Goal: Information Seeking & Learning: Learn about a topic

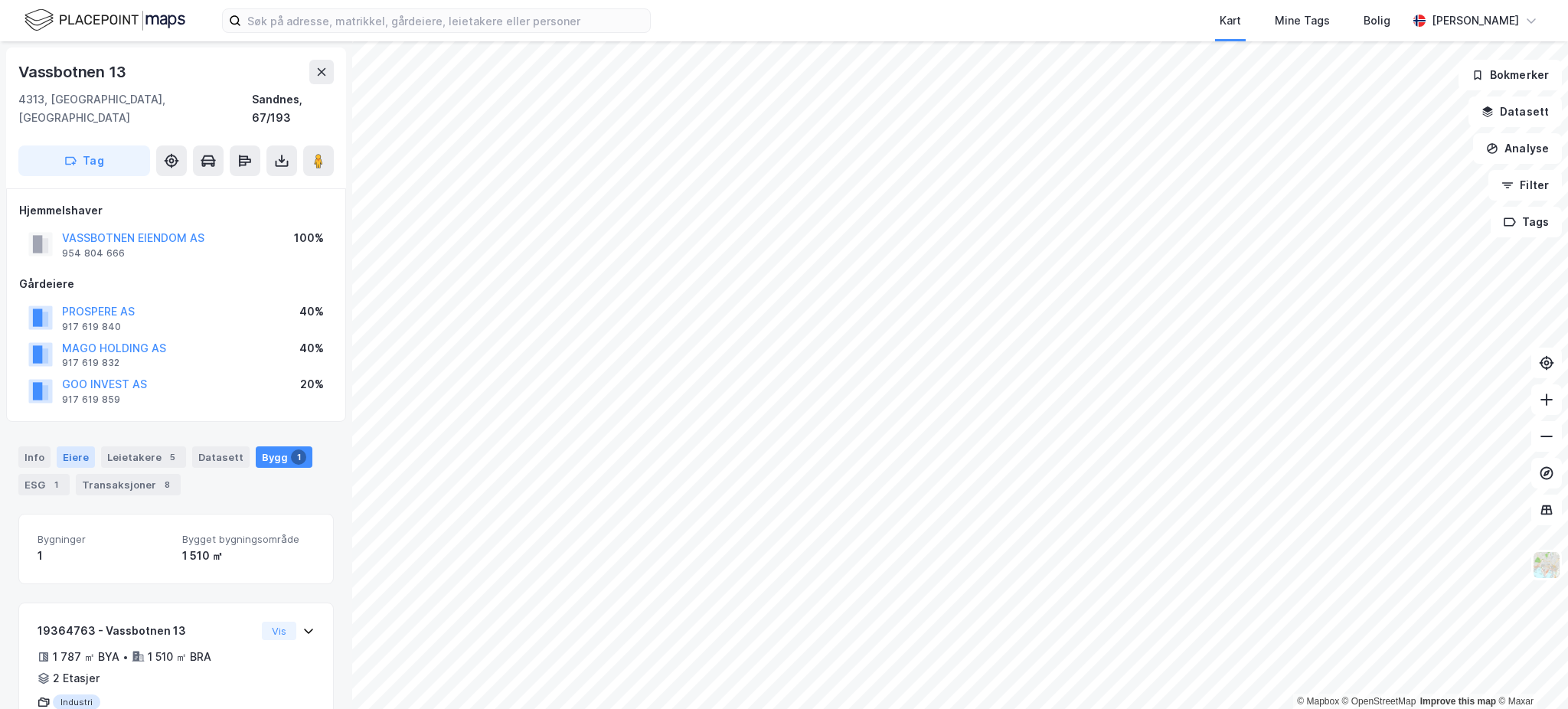
click at [91, 446] on div "Eiere" at bounding box center [75, 456] width 38 height 21
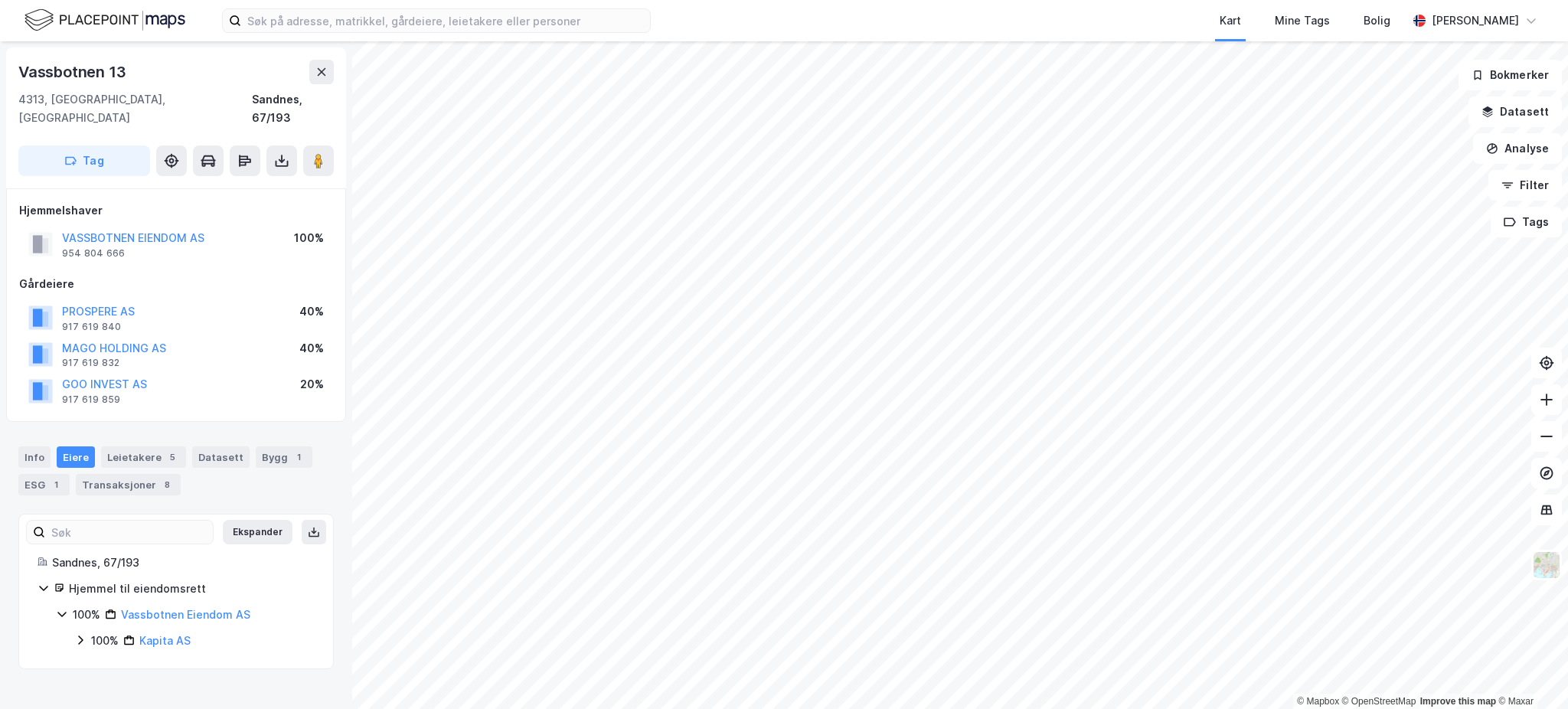
click at [96, 631] on div "100%" at bounding box center [105, 641] width 27 height 19
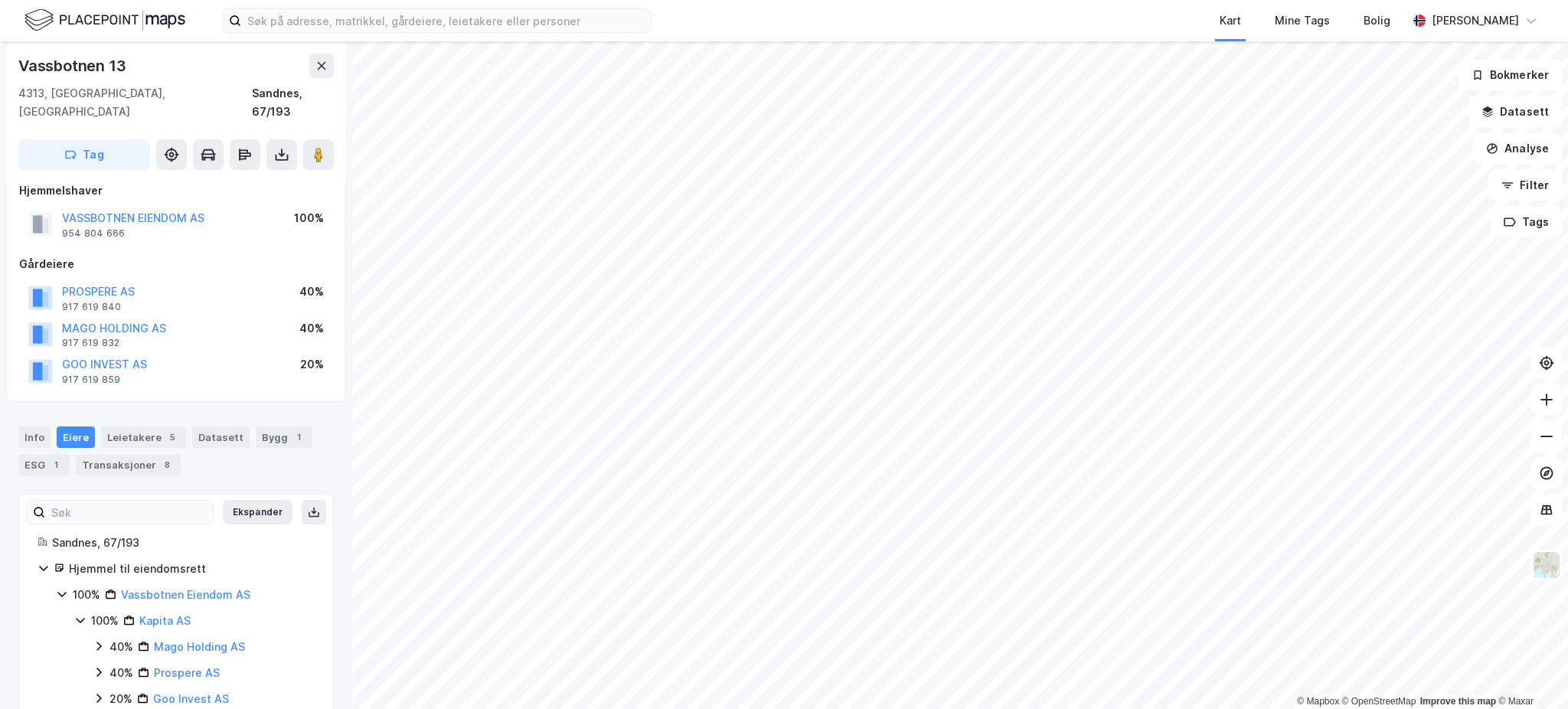
scroll to position [38, 0]
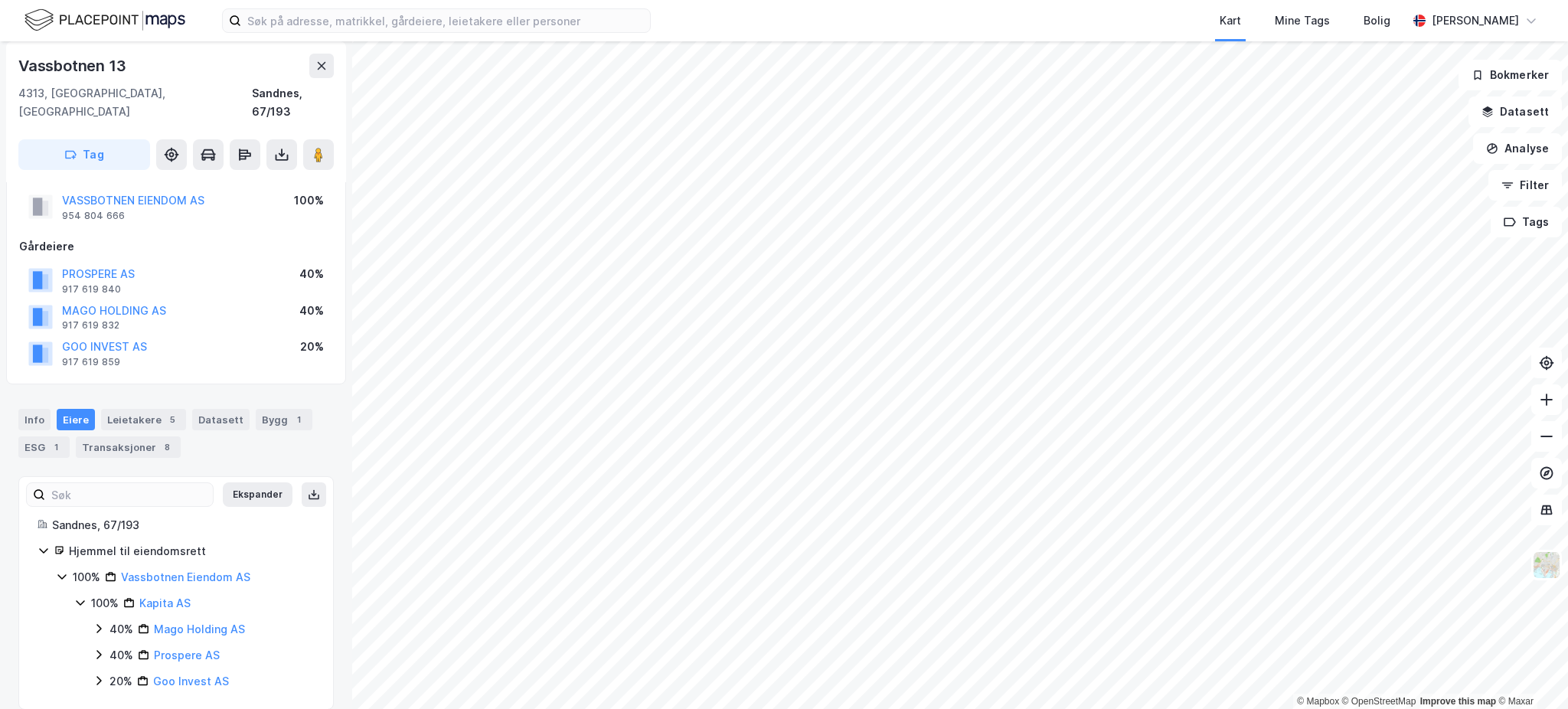
click at [117, 620] on div "40%" at bounding box center [121, 630] width 24 height 19
click at [104, 672] on div "40% Prospere AS" at bounding box center [203, 682] width 222 height 19
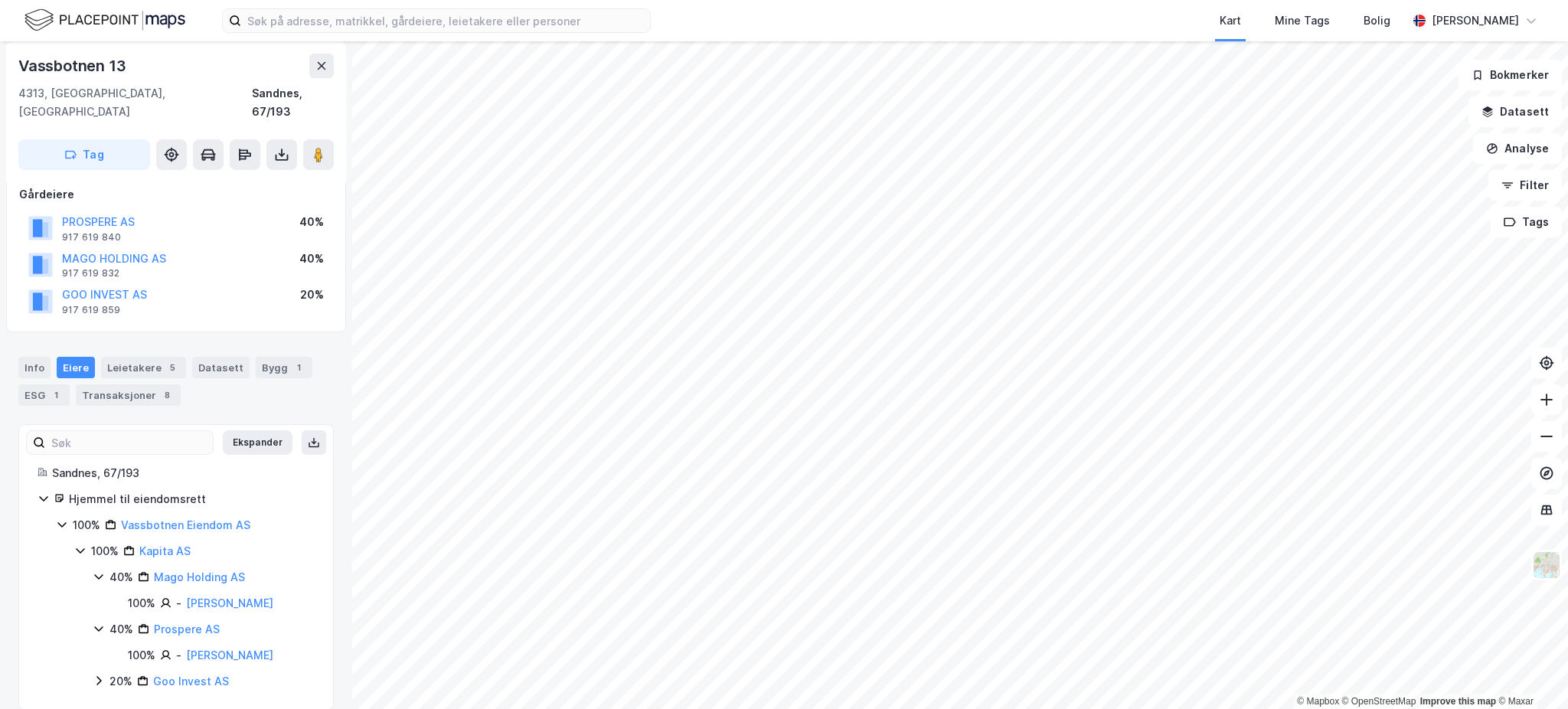
click at [103, 674] on icon at bounding box center [98, 680] width 12 height 12
click at [268, 516] on div "100% Vassbotnen Eiendom AS" at bounding box center [193, 525] width 242 height 19
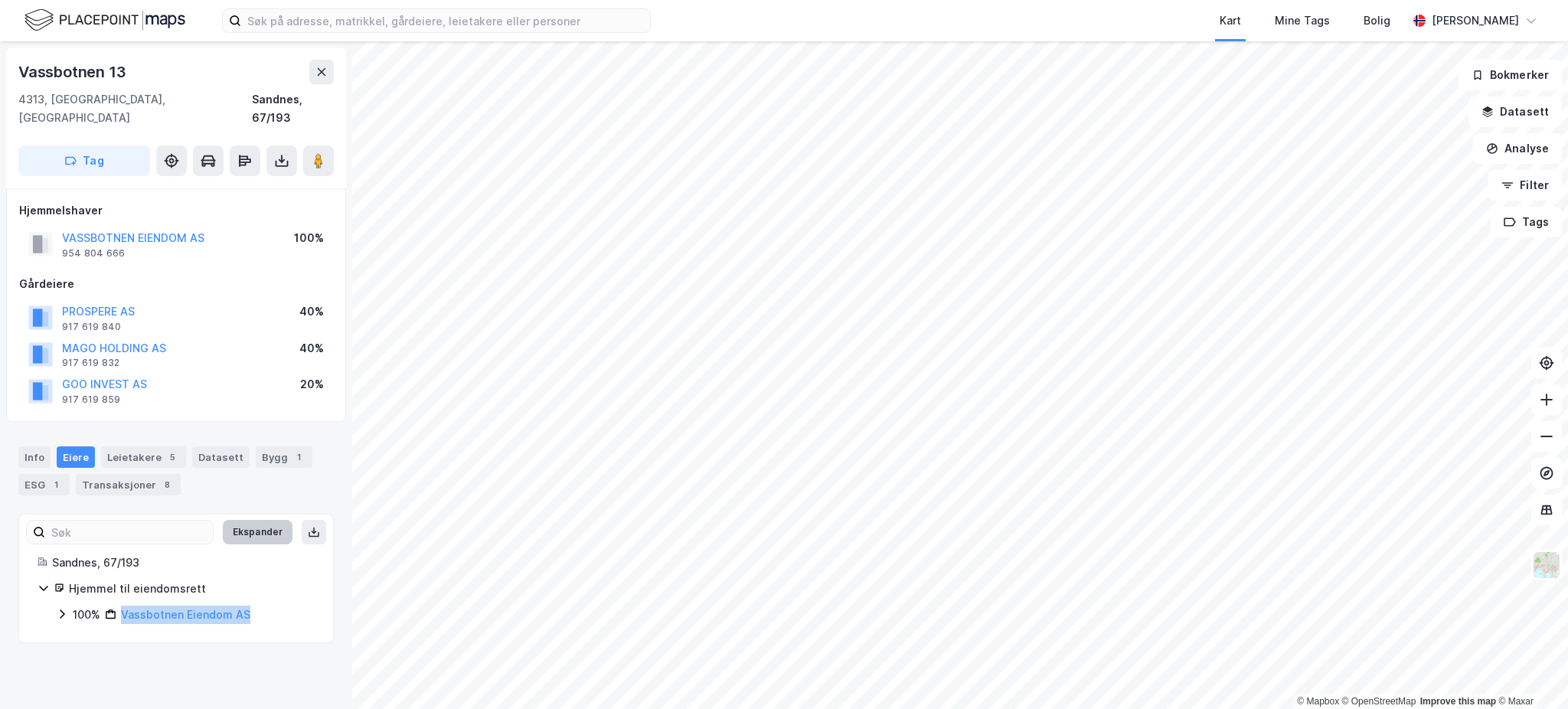
scroll to position [0, 0]
copy link "Vassbotnen Eiendom AS"
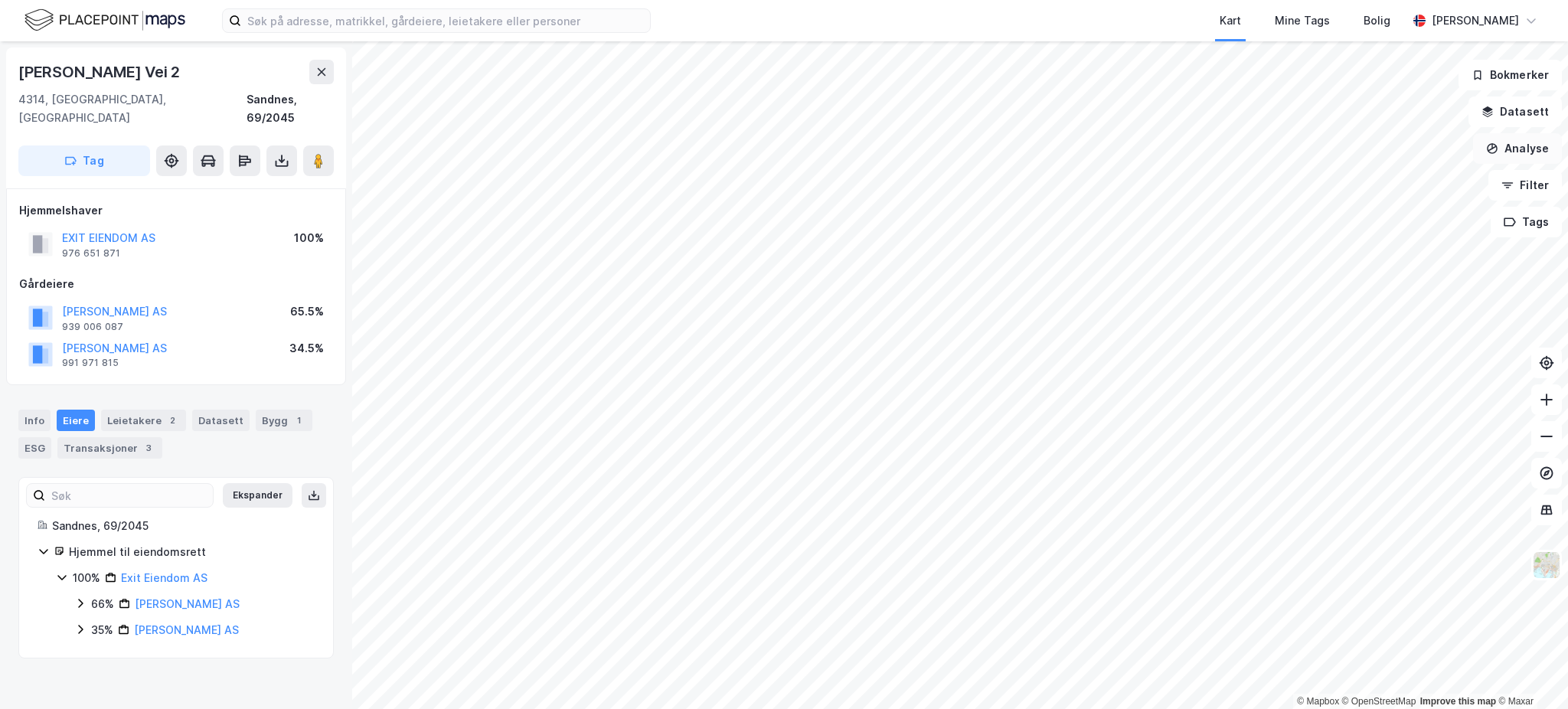
click at [1520, 141] on button "Analyse" at bounding box center [1518, 149] width 89 height 31
click at [1348, 188] on div "Tegn område" at bounding box center [1375, 181] width 176 height 26
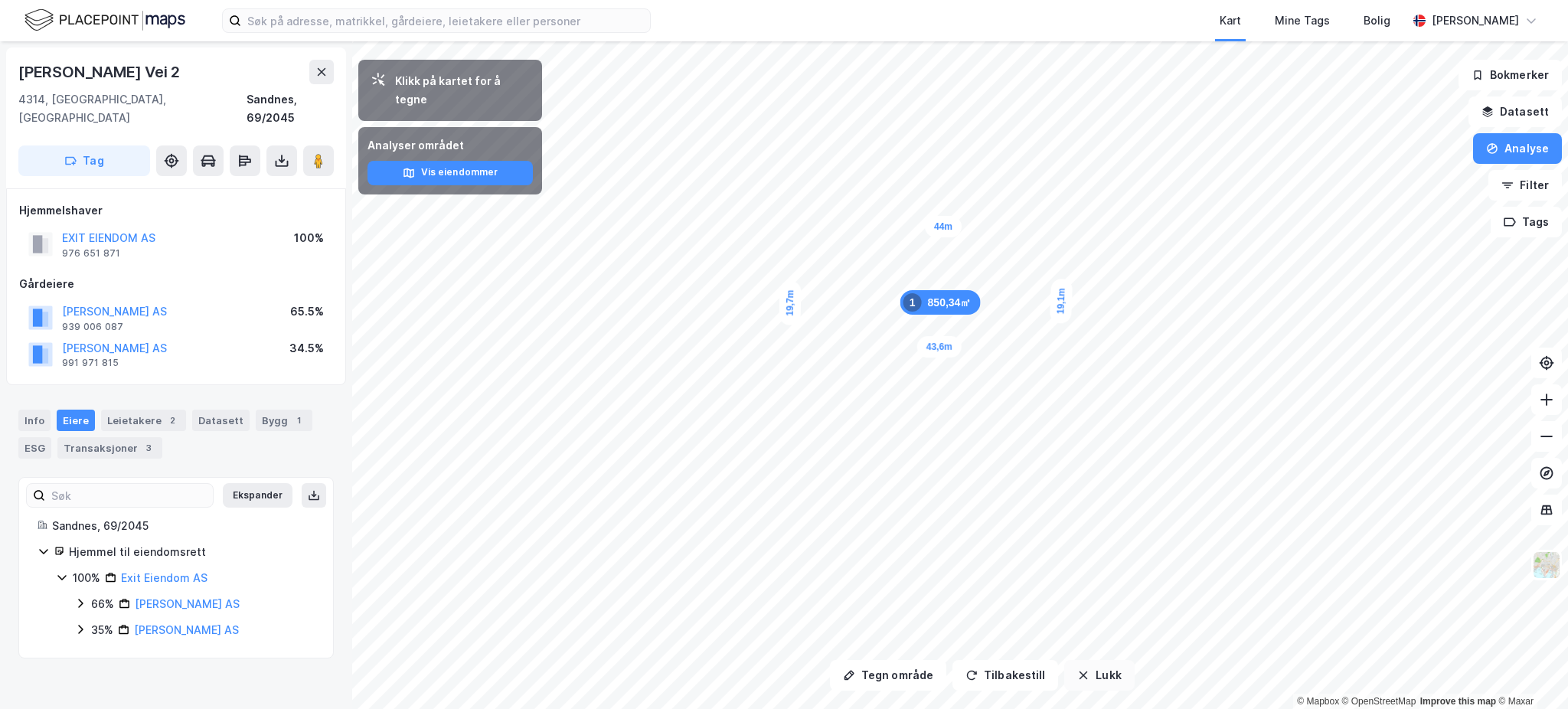
click at [1109, 674] on button "Lukk" at bounding box center [1099, 675] width 70 height 31
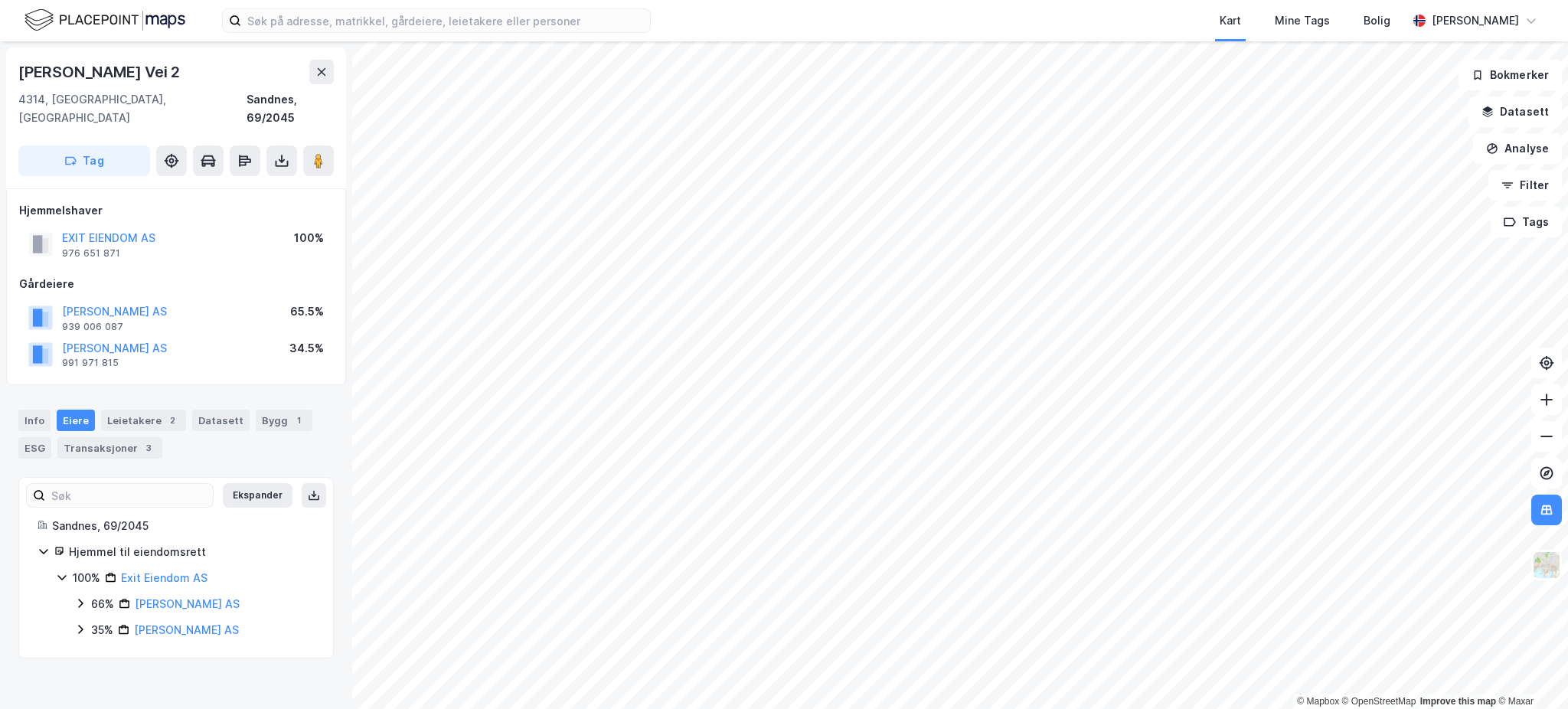
click at [816, 30] on div "Kart Mine Tags Bolig Joakim Neresen © Mapbox © OpenStreetMap Improve this map ©…" at bounding box center [784, 354] width 1568 height 709
click at [891, 708] on html "Kart Mine Tags Bolig Joakim Neresen © Mapbox © OpenStreetMap Improve this map ©…" at bounding box center [784, 354] width 1568 height 709
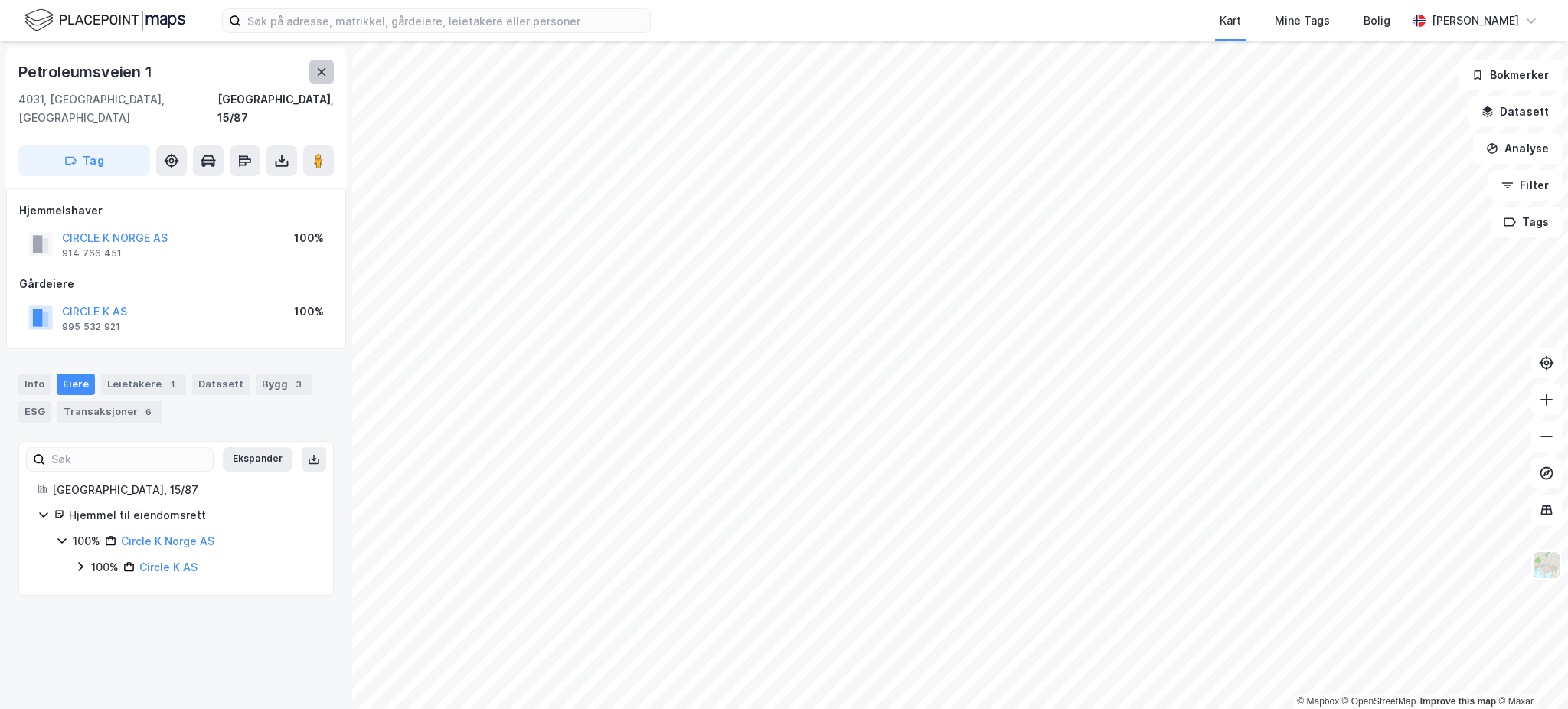
click at [324, 69] on icon at bounding box center [322, 72] width 9 height 8
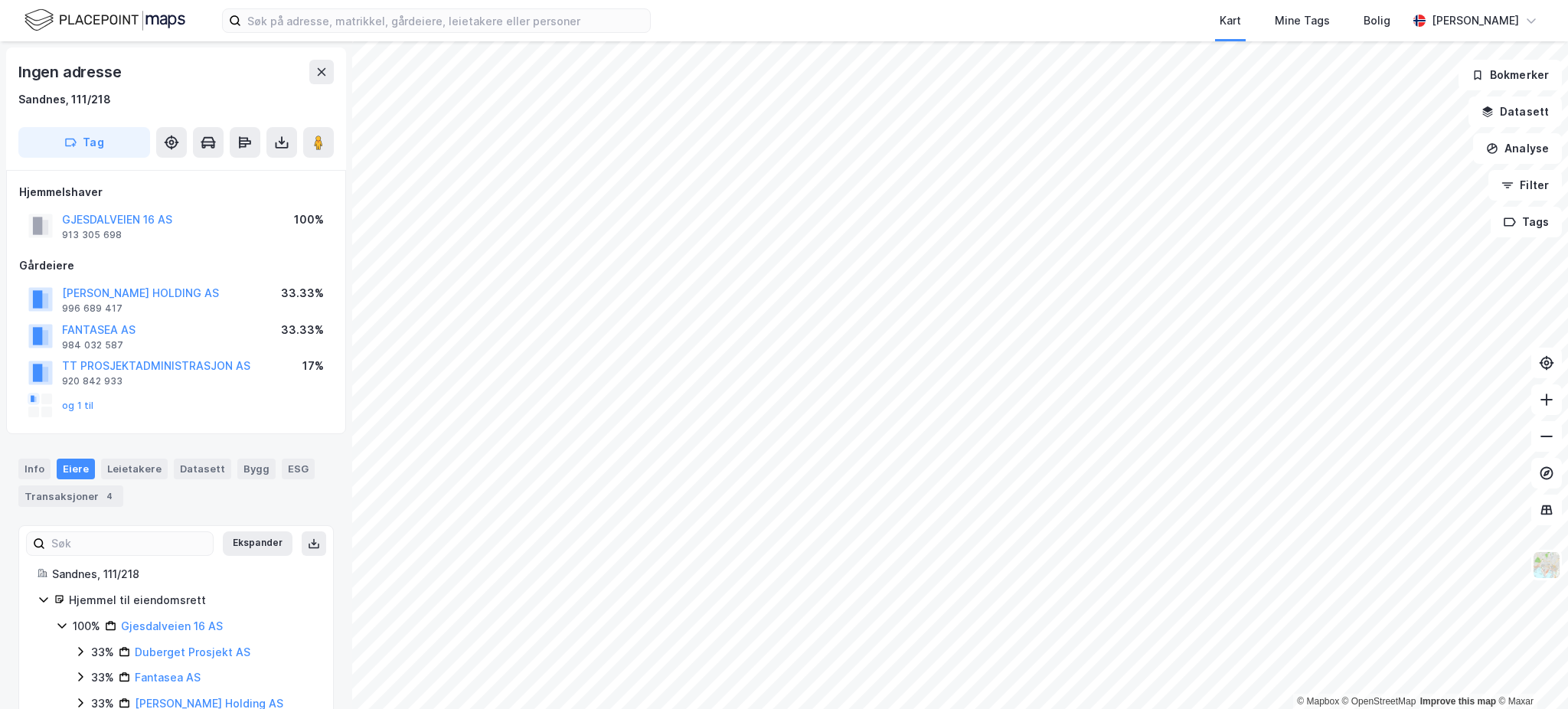
scroll to position [41, 0]
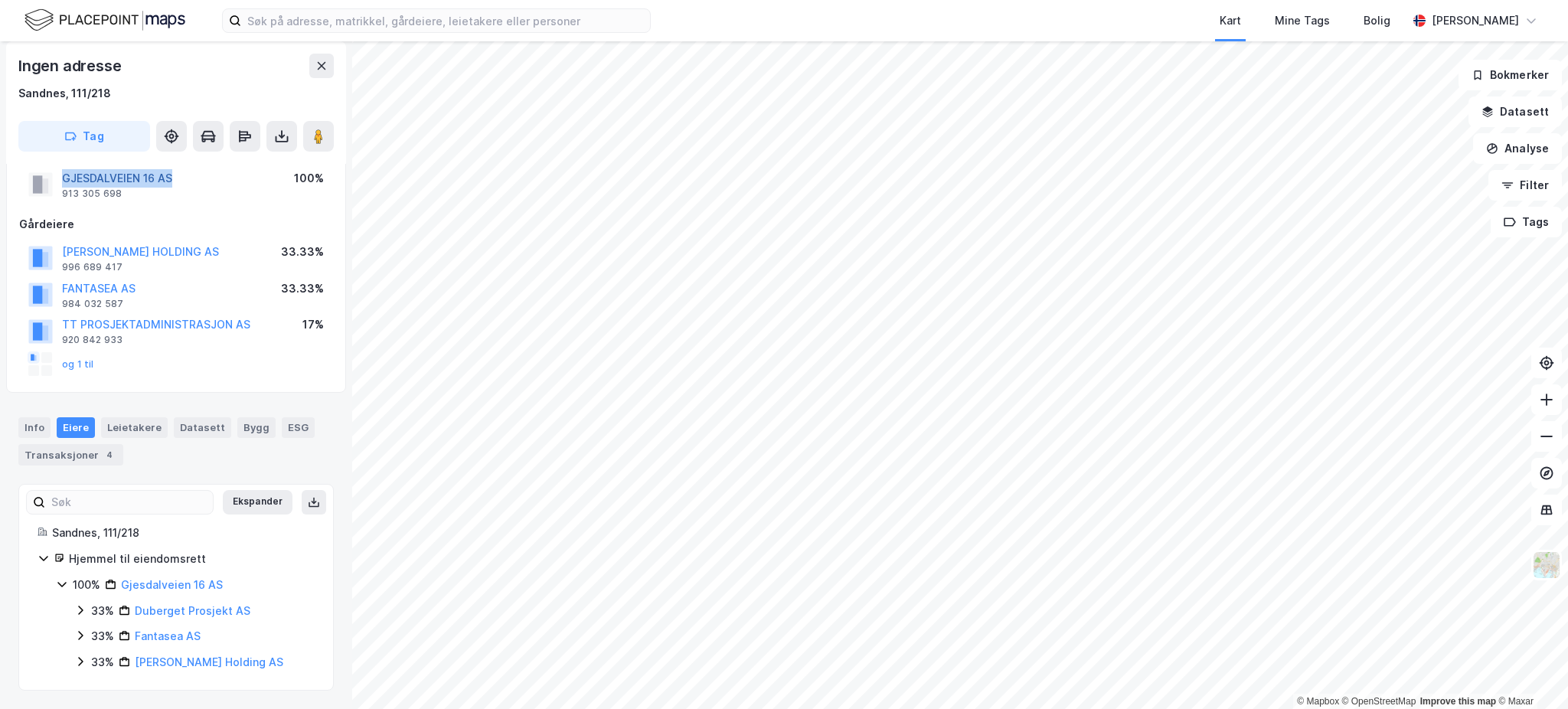
drag, startPoint x: 192, startPoint y: 177, endPoint x: 63, endPoint y: 172, distance: 129.1
click at [63, 172] on div "GJESDALVEIEN 16 AS 913 305 698 100%" at bounding box center [175, 184] width 314 height 37
copy button "GJESDALVEIEN 16 AS"
click at [1518, 153] on button "Analyse" at bounding box center [1518, 149] width 89 height 31
click at [1518, 106] on button "Datasett" at bounding box center [1515, 112] width 93 height 31
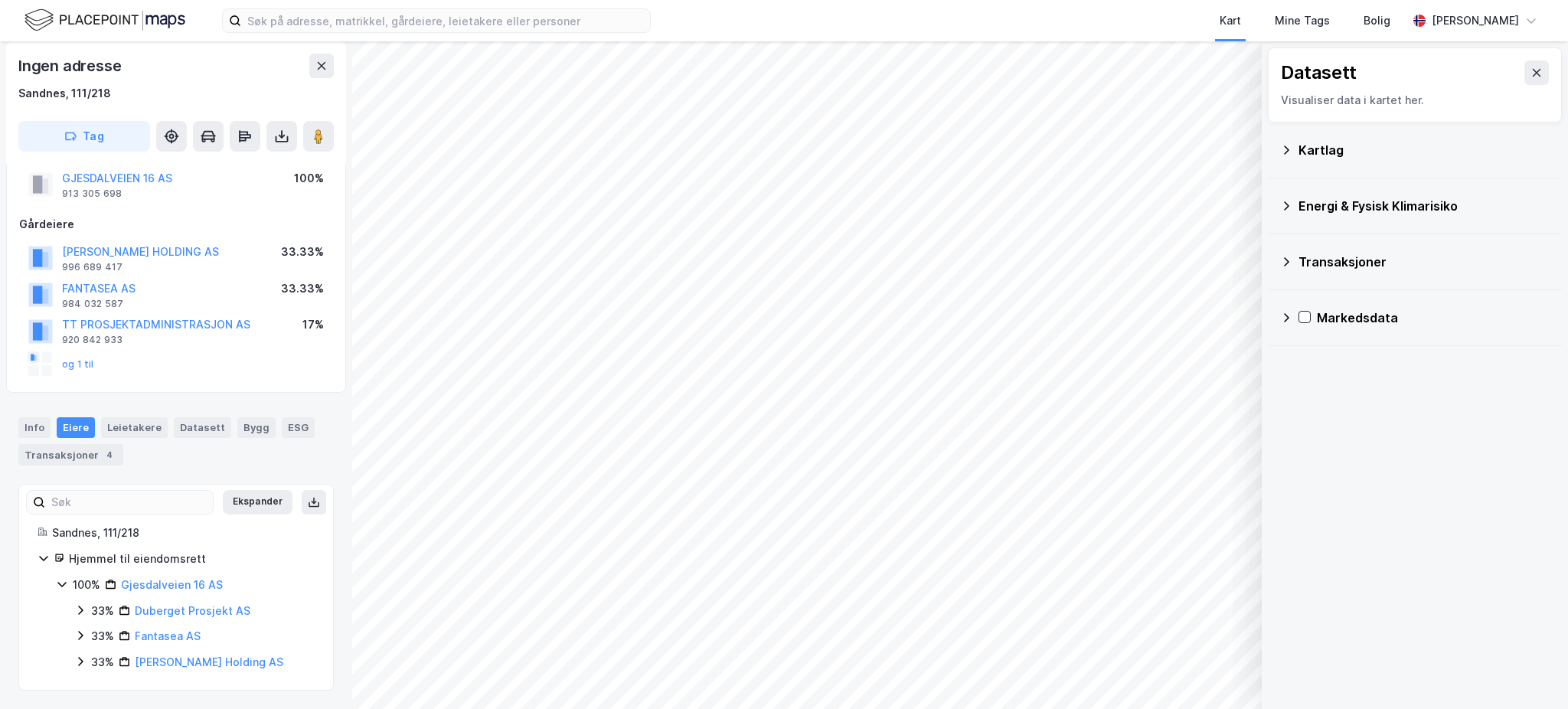
click at [1291, 151] on icon at bounding box center [1286, 149] width 12 height 12
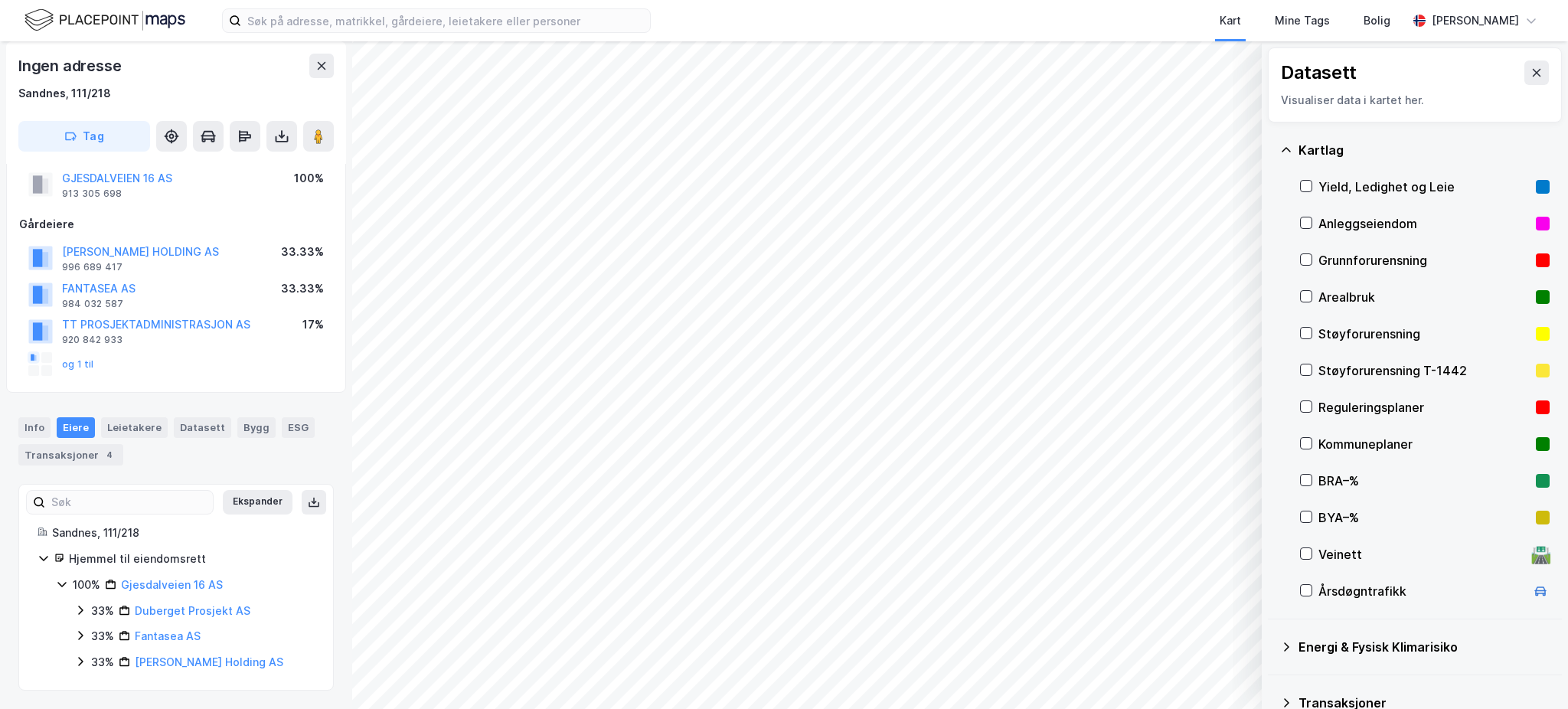
click at [1291, 151] on icon at bounding box center [1286, 149] width 12 height 12
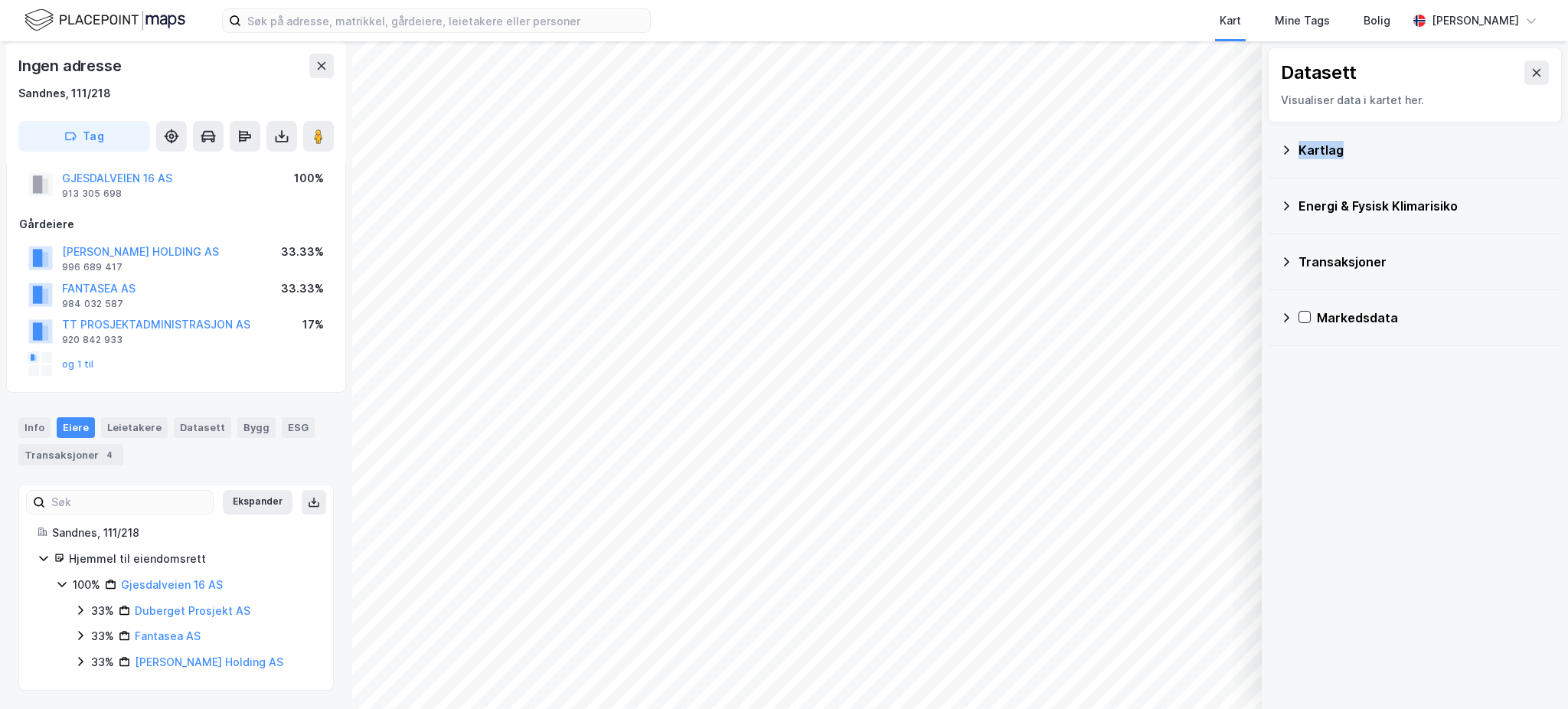
click at [1291, 151] on icon at bounding box center [1286, 149] width 12 height 12
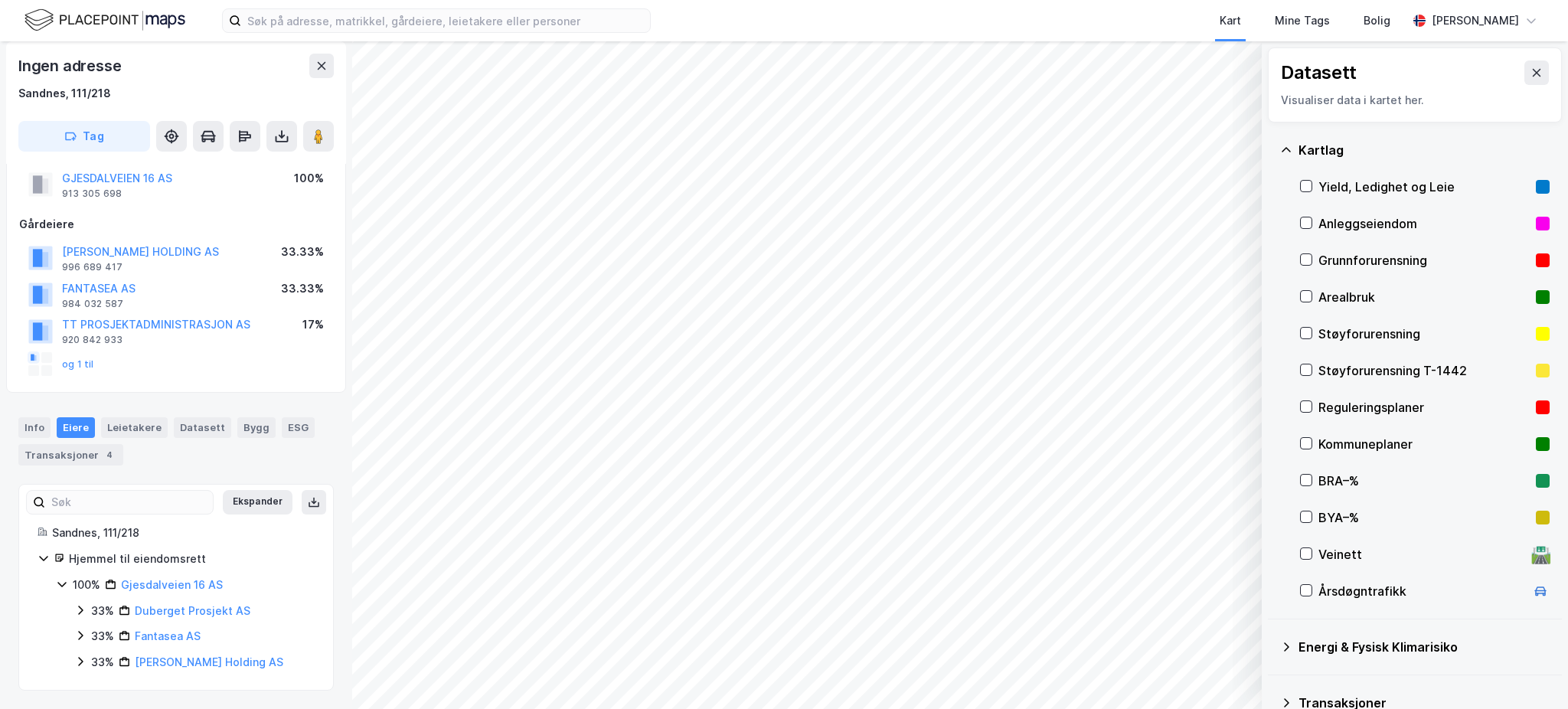
click at [1376, 413] on div "Reguleringsplaner" at bounding box center [1424, 407] width 211 height 19
click at [1373, 404] on div "Reguleringsplaner" at bounding box center [1424, 407] width 211 height 19
click at [1348, 445] on div "Kommuneplaner" at bounding box center [1424, 444] width 211 height 19
click at [1152, 672] on button "Vis" at bounding box center [1183, 669] width 127 height 25
click at [1219, 636] on button at bounding box center [1230, 635] width 25 height 25
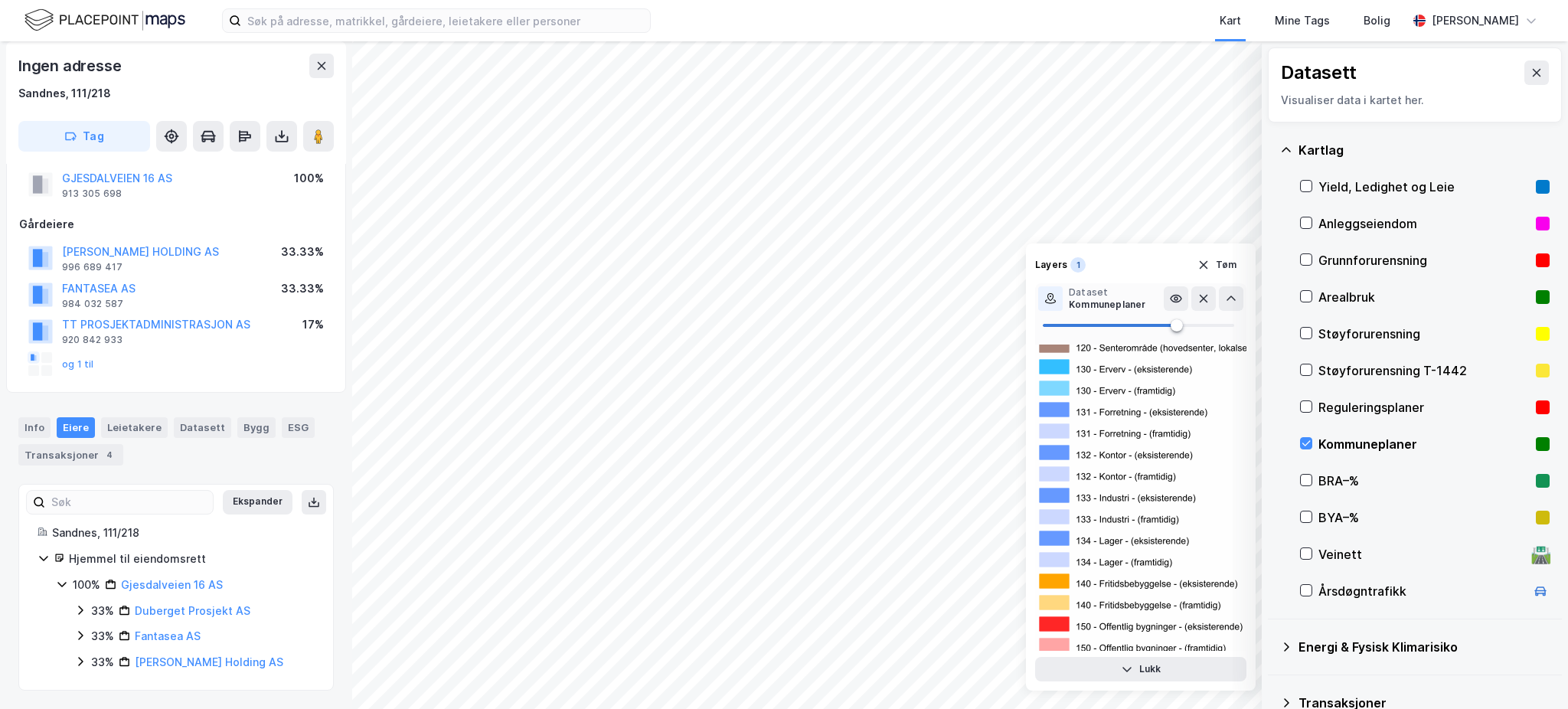
scroll to position [0, 0]
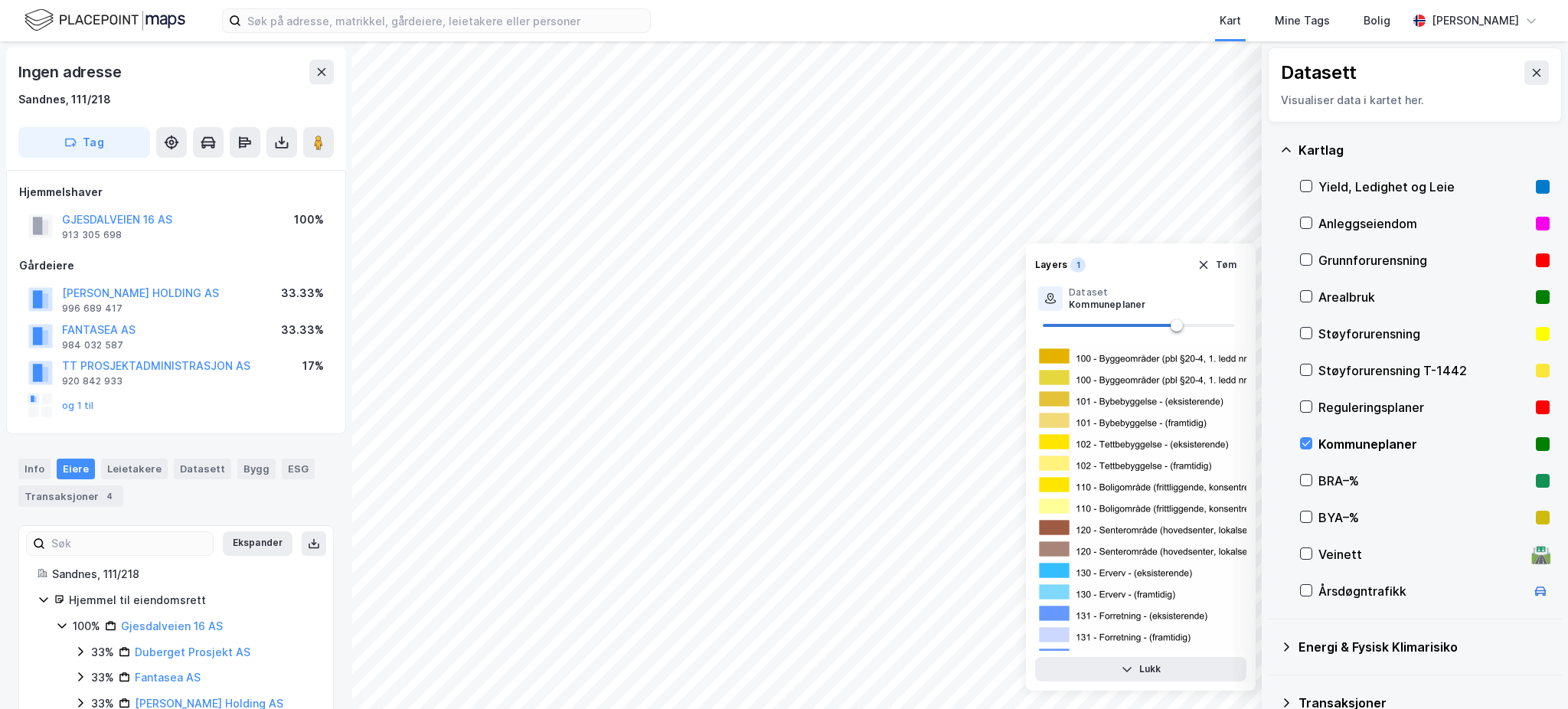
scroll to position [41, 0]
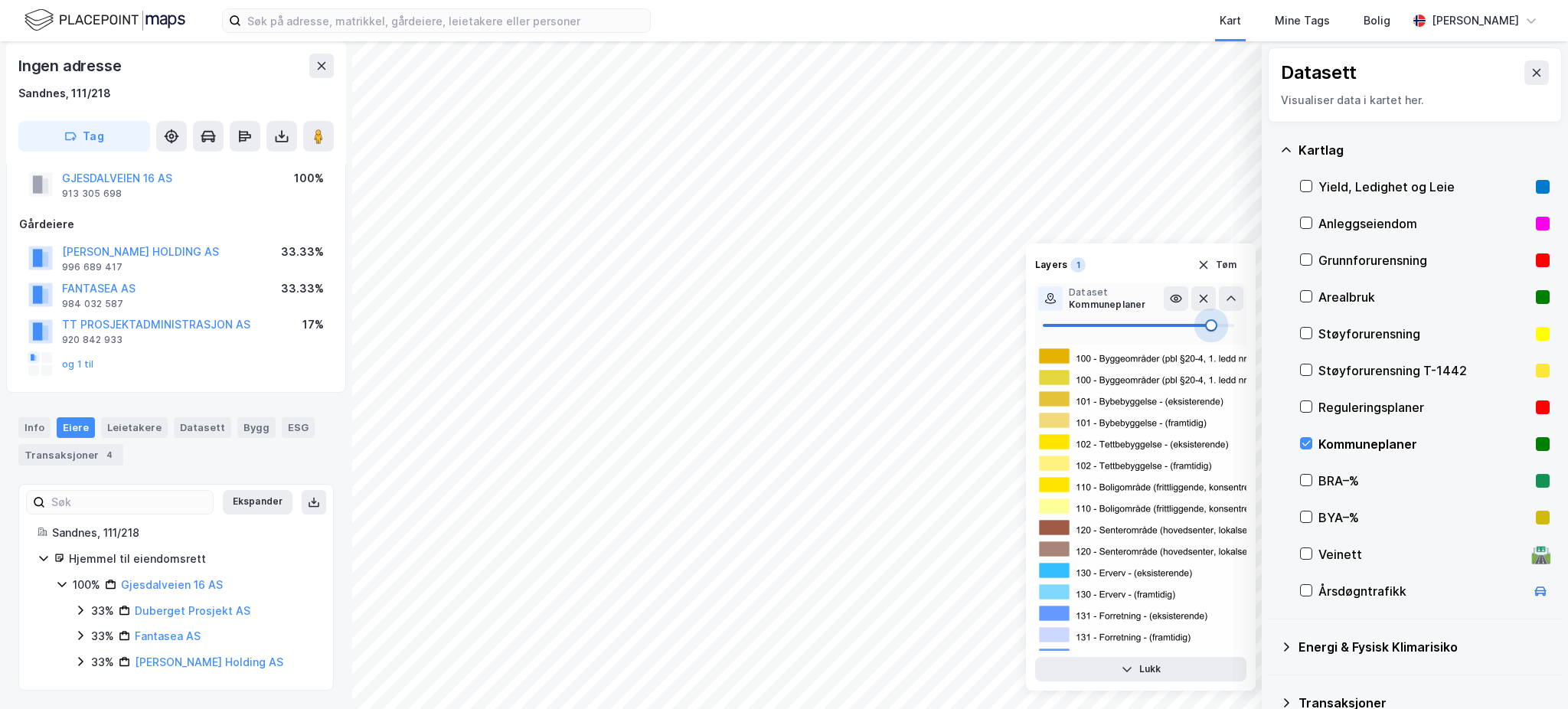
type input "100"
drag, startPoint x: 1174, startPoint y: 324, endPoint x: 1253, endPoint y: 327, distance: 79.1
click at [1253, 327] on div "Layers 1 Tøm Dataset Kommuneplaner Lukk" at bounding box center [1141, 466] width 230 height 447
click at [1092, 501] on div "© Mapbox © OpenStreetMap Improve this map © Maxar Datasett Visualiser data i ka…" at bounding box center [784, 374] width 1568 height 667
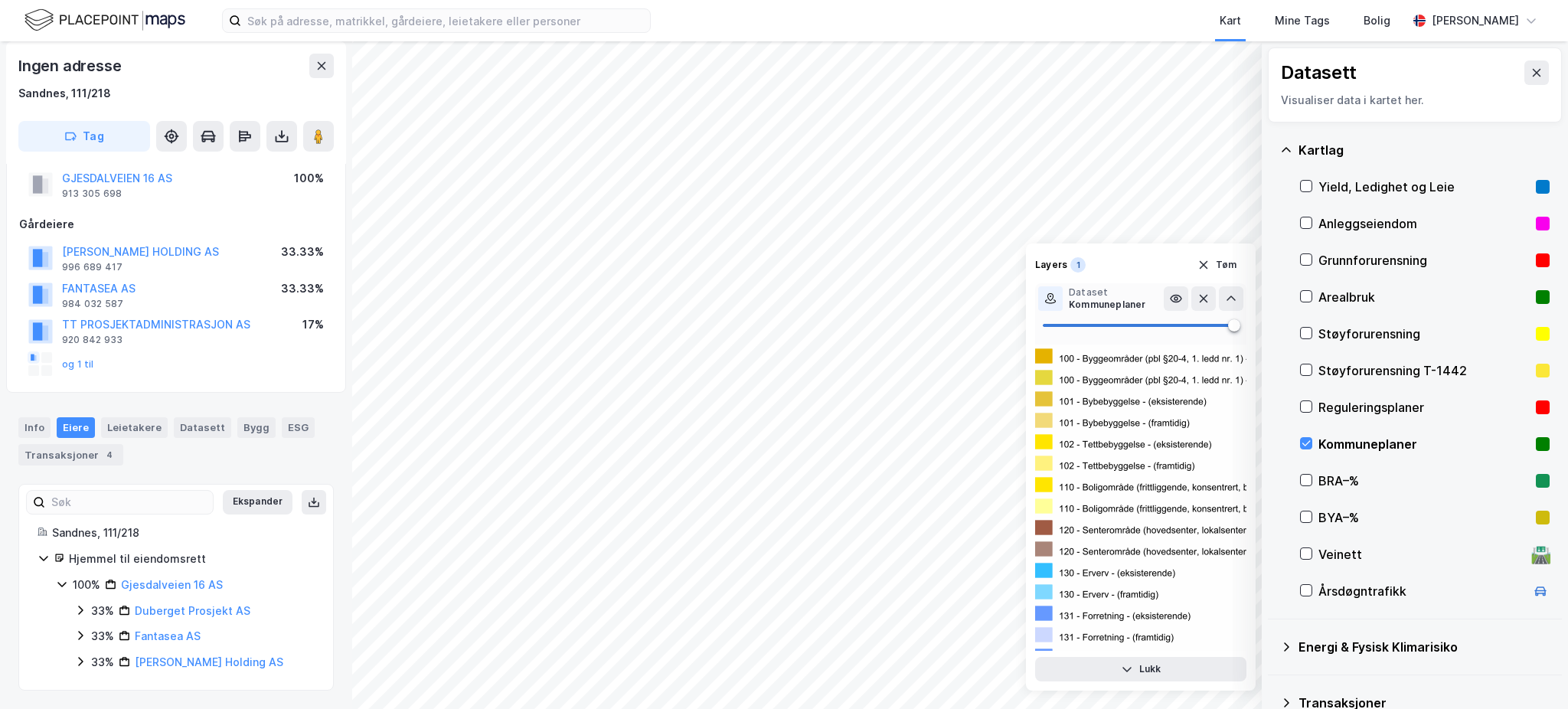
scroll to position [0, 0]
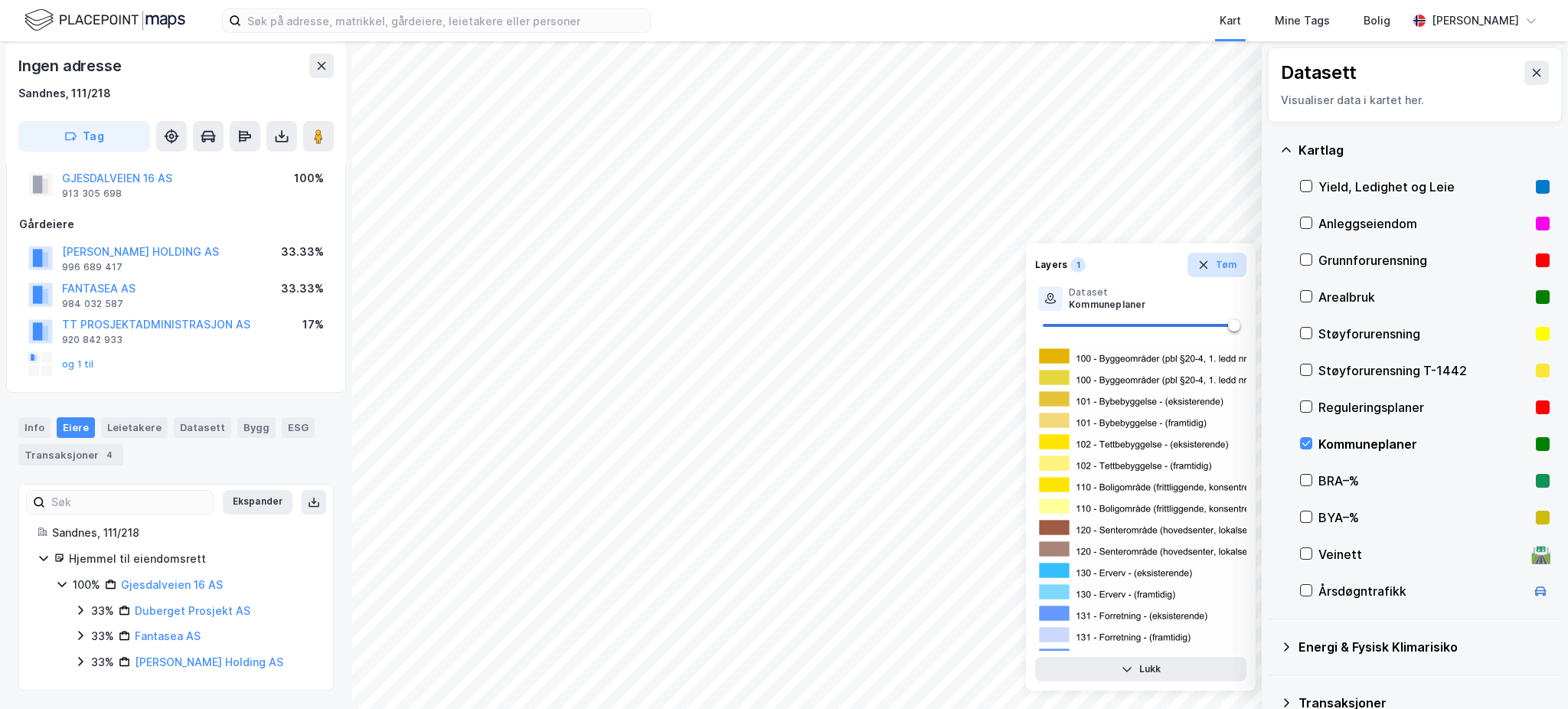
click at [1214, 270] on button "Tøm" at bounding box center [1217, 265] width 59 height 25
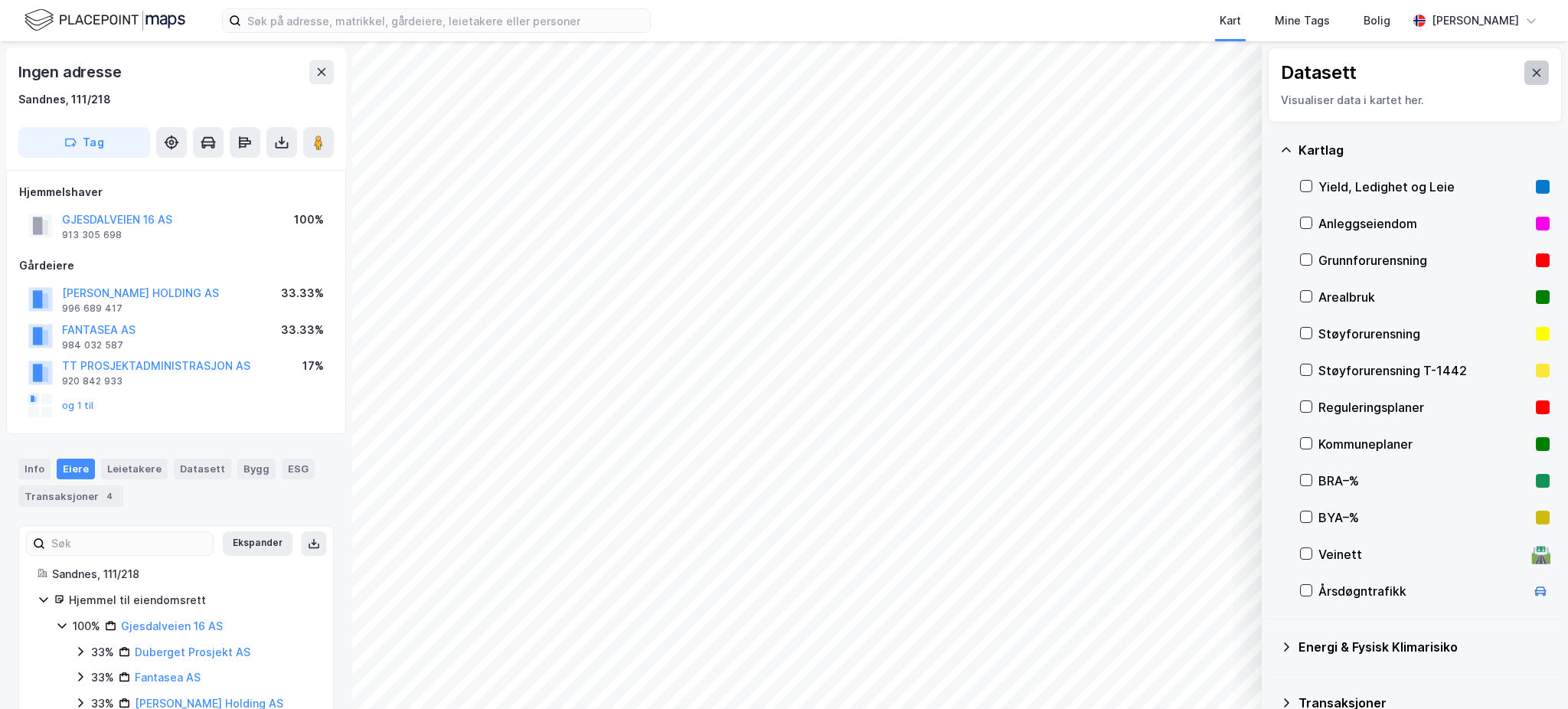
click at [1524, 72] on button at bounding box center [1536, 73] width 25 height 25
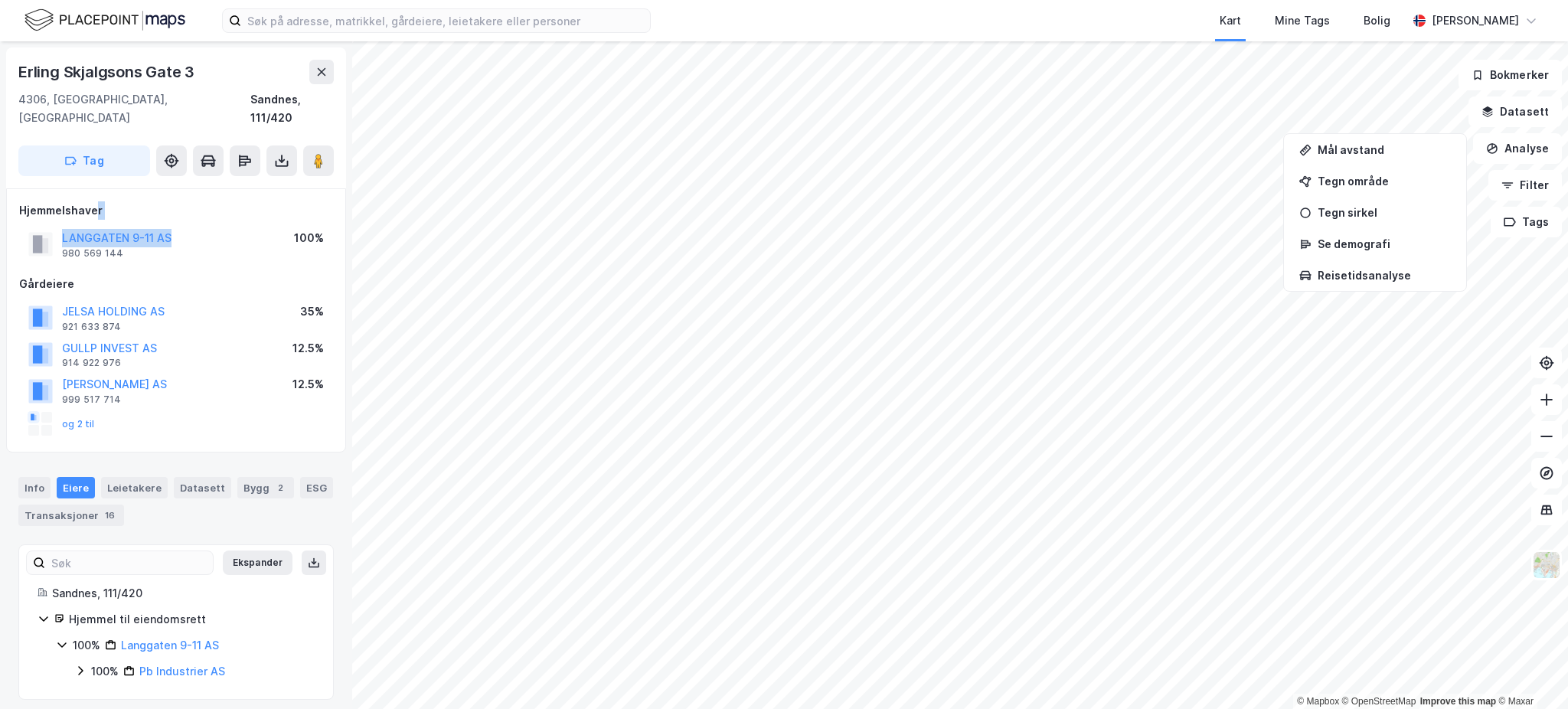
drag, startPoint x: 218, startPoint y: 213, endPoint x: 95, endPoint y: 202, distance: 123.5
click at [95, 202] on div "Hjemmelshaver LANGGATEN 9-11 AS 980 569 144 100%" at bounding box center [175, 232] width 314 height 62
click at [195, 236] on div "LANGGATEN 9-11 AS 980 569 144 100%" at bounding box center [175, 243] width 314 height 37
drag, startPoint x: 191, startPoint y: 217, endPoint x: 64, endPoint y: 217, distance: 127.0
click at [64, 226] on div "LANGGATEN 9-11 AS 980 569 144 100%" at bounding box center [175, 243] width 314 height 37
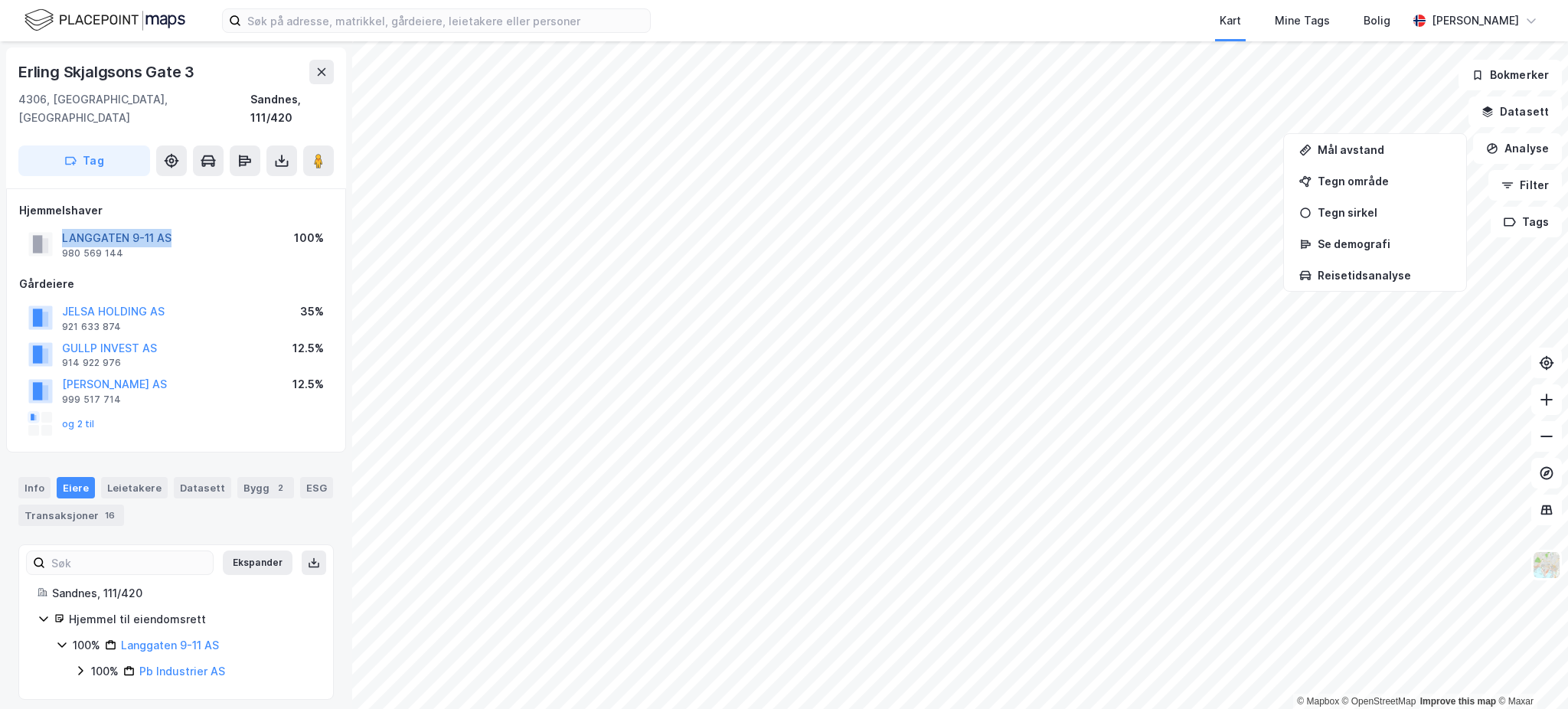
copy button "LANGGATEN 9-11 AS"
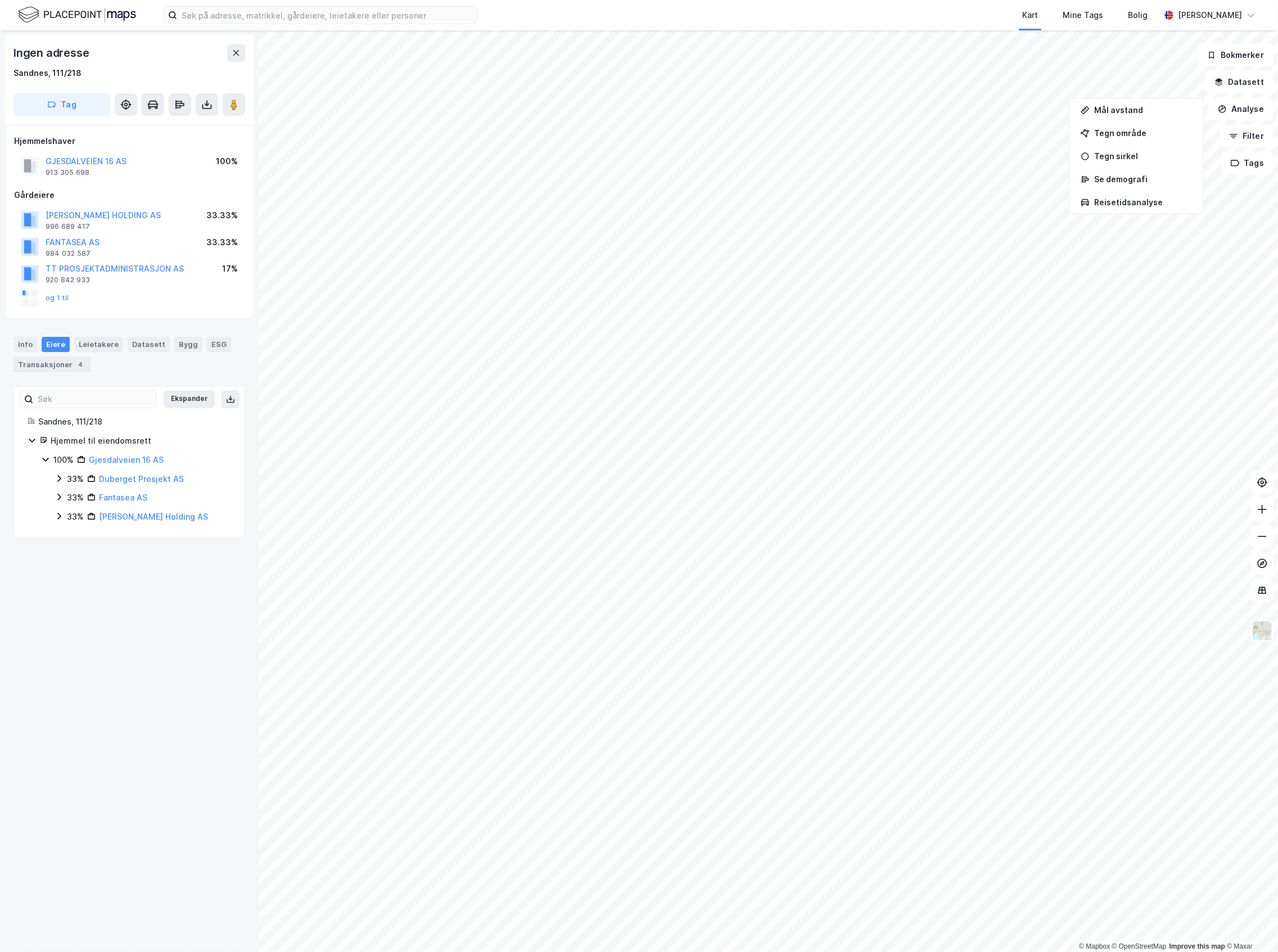
click at [87, 365] on div "Info Eiere Leietakere Datasett Bygg ESG Transaksjoner 4" at bounding box center [129, 355] width 232 height 35
click at [65, 365] on div "Transaksjoner 4" at bounding box center [52, 364] width 77 height 16
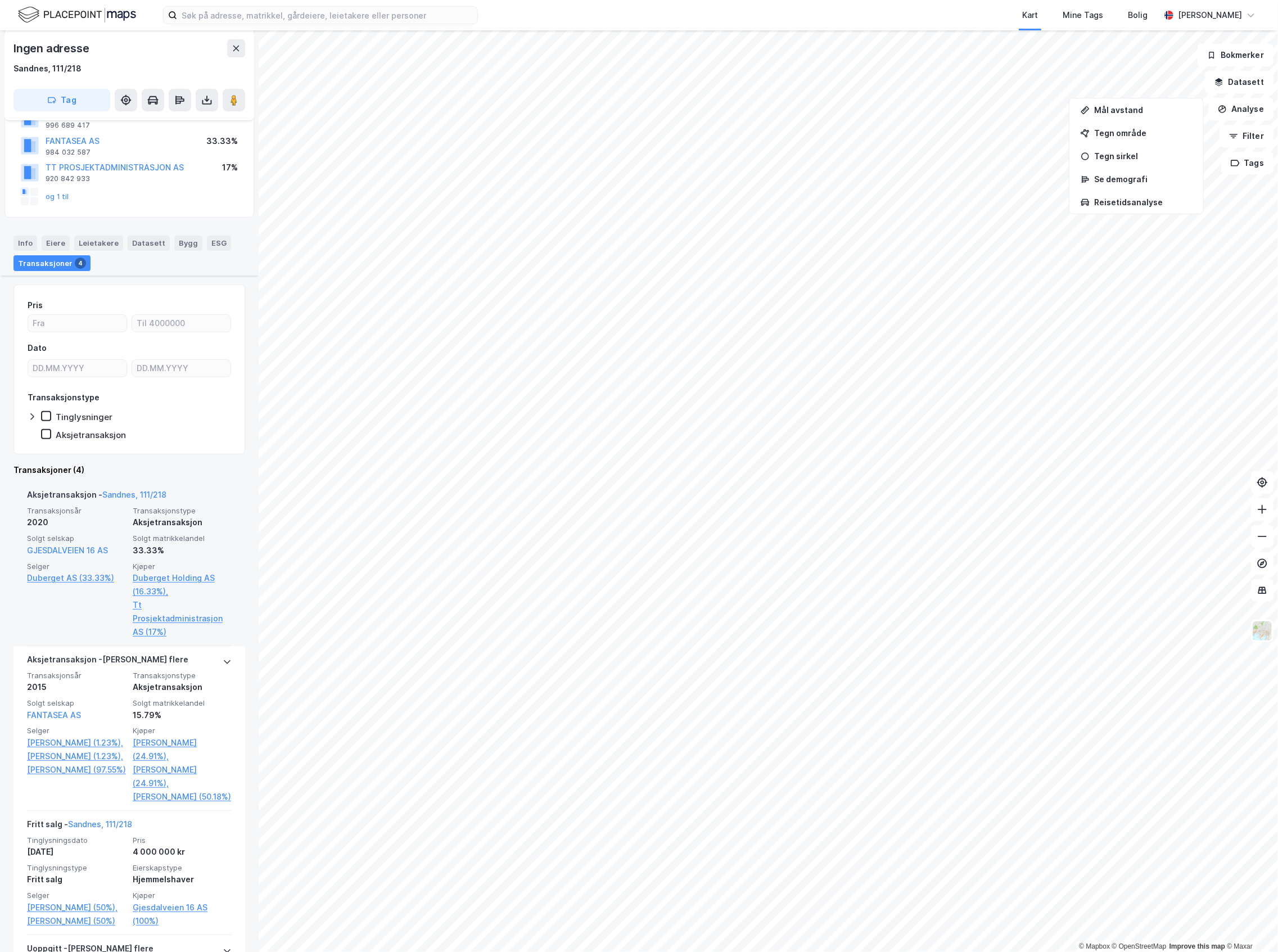
scroll to position [235, 0]
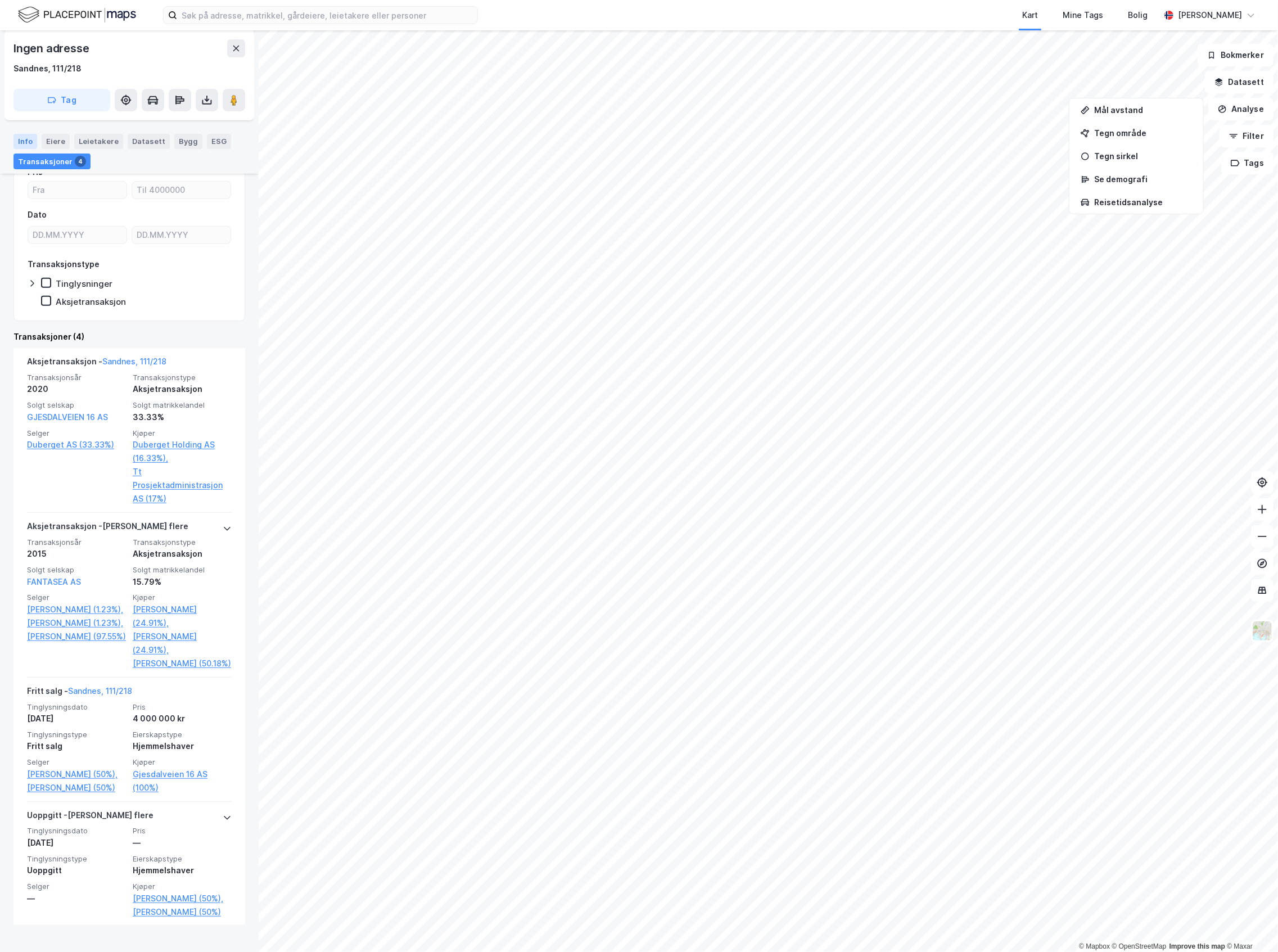
click at [25, 143] on div "Info" at bounding box center [26, 141] width 24 height 14
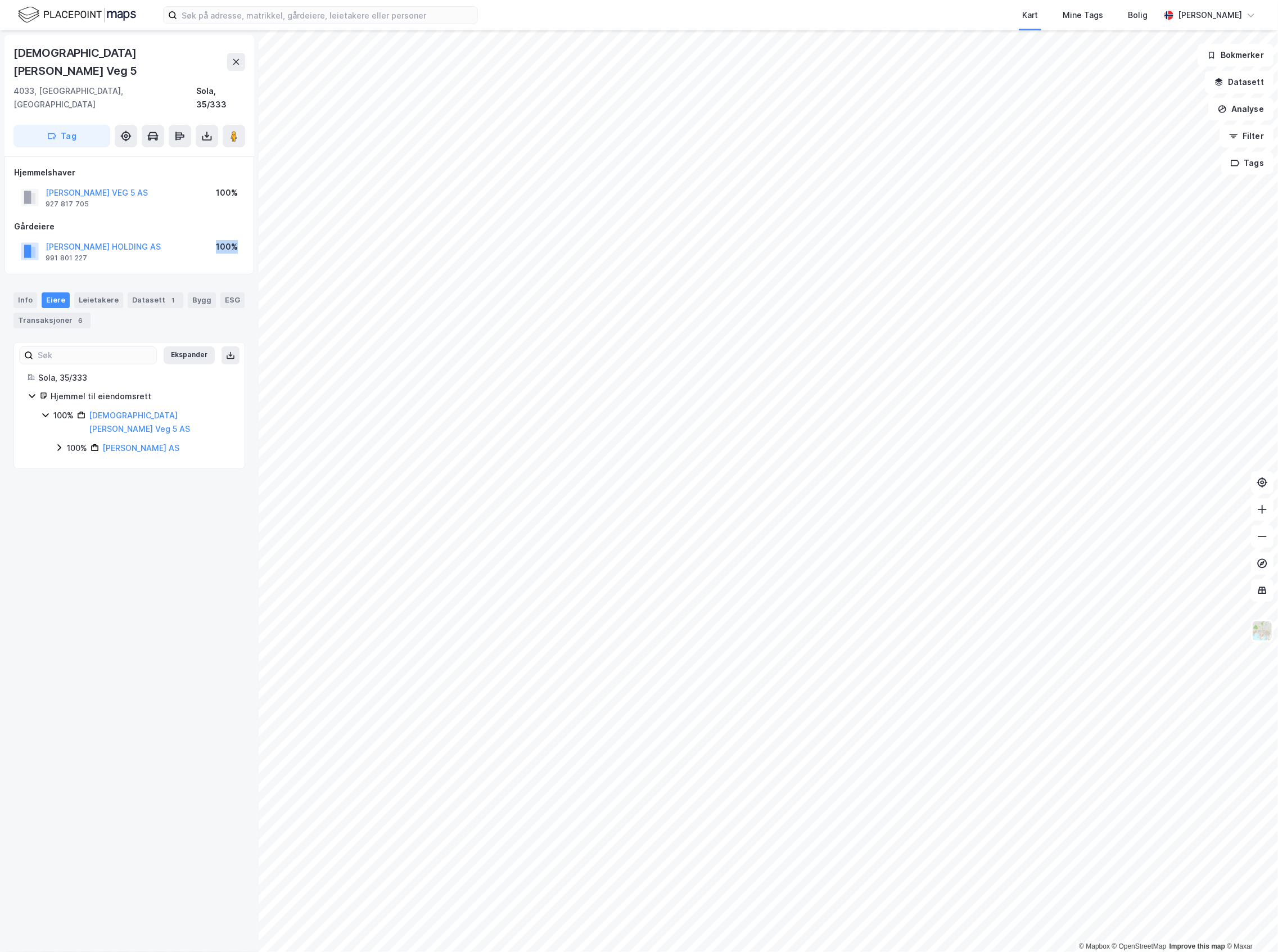
drag, startPoint x: 240, startPoint y: 212, endPoint x: 217, endPoint y: 211, distance: 23.0
click at [217, 238] on div "[PERSON_NAME] HOLDING AS 991 801 227 100%" at bounding box center [129, 251] width 230 height 27
drag, startPoint x: 237, startPoint y: 158, endPoint x: 218, endPoint y: 158, distance: 19.0
click at [218, 184] on div "[PERSON_NAME] VEG 5 AS 927 817 705 100%" at bounding box center [129, 197] width 230 height 27
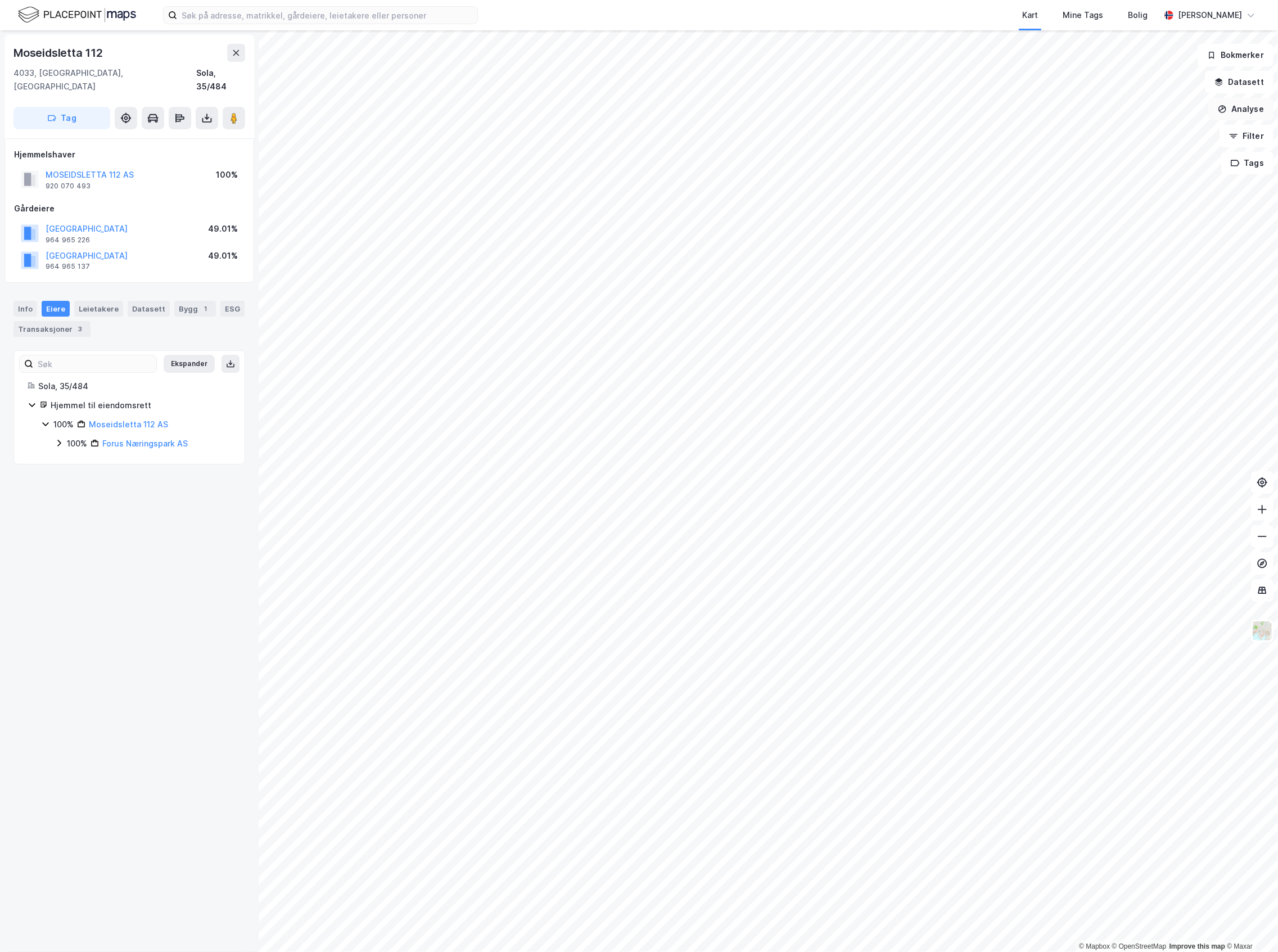
click at [1247, 105] on button "Analyse" at bounding box center [1241, 109] width 65 height 23
click at [1217, 115] on button "Analyse" at bounding box center [1241, 109] width 65 height 23
click at [1237, 79] on button "Datasett" at bounding box center [1238, 82] width 68 height 23
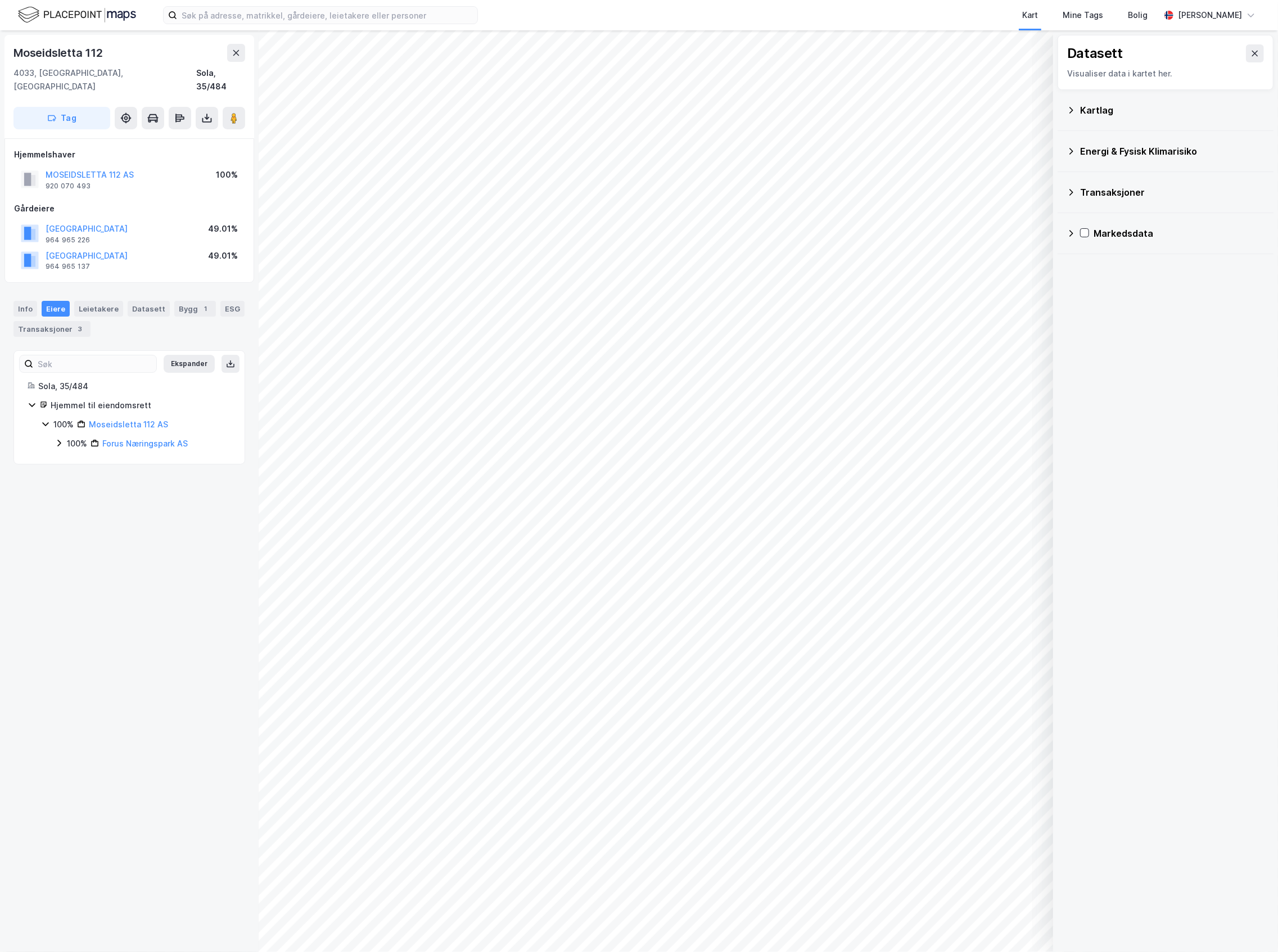
click at [1123, 144] on div "Energi & Fysisk Klimarisiko" at bounding box center [1165, 151] width 198 height 27
click at [1094, 161] on div "Energi & Fysisk Klimarisiko" at bounding box center [1165, 151] width 198 height 27
click at [1100, 109] on div "Kartlag" at bounding box center [1172, 110] width 184 height 14
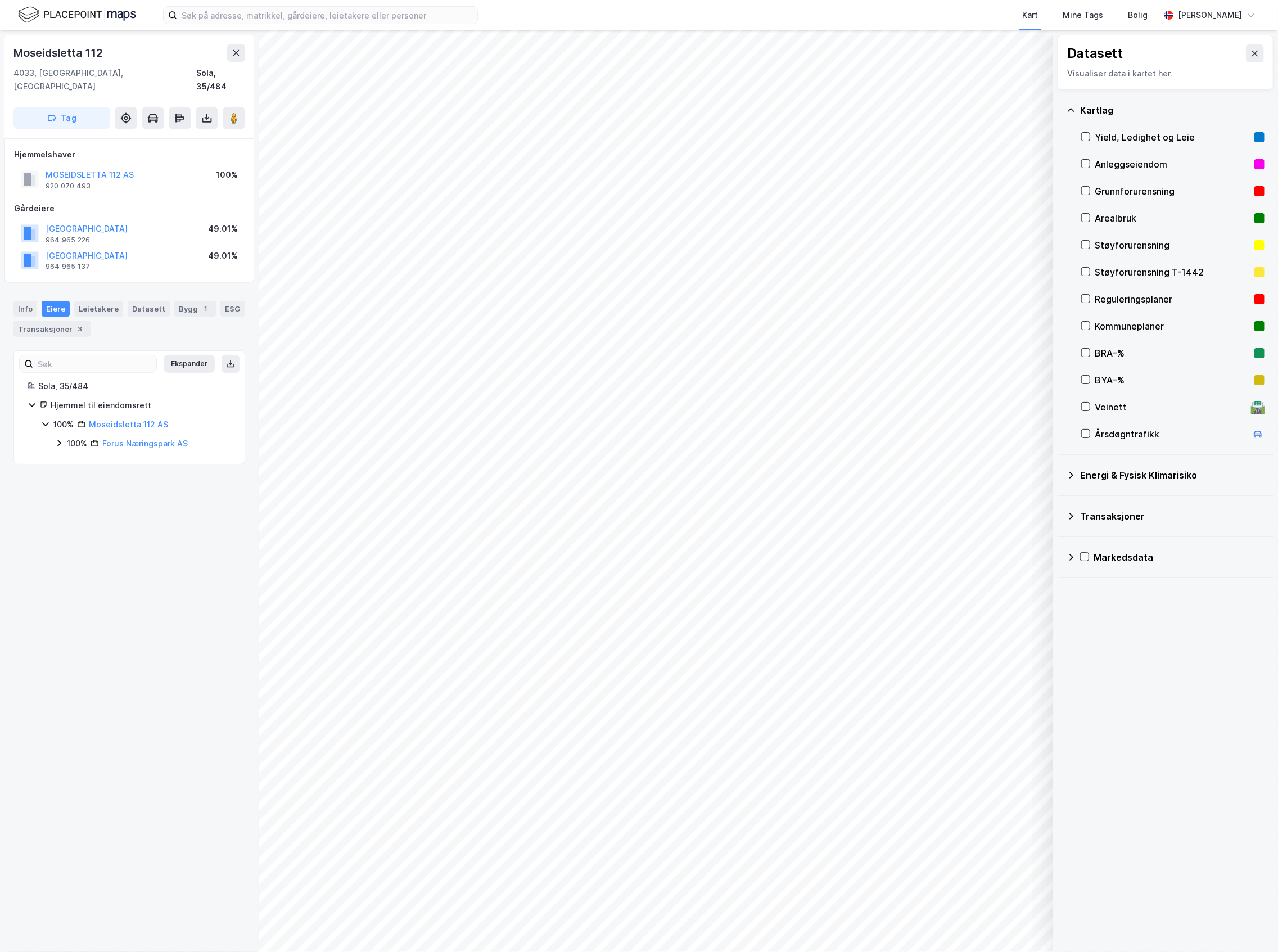
click at [1120, 302] on div "Reguleringsplaner" at bounding box center [1172, 299] width 155 height 14
click at [1120, 300] on div "Reguleringsplaner" at bounding box center [1172, 299] width 155 height 14
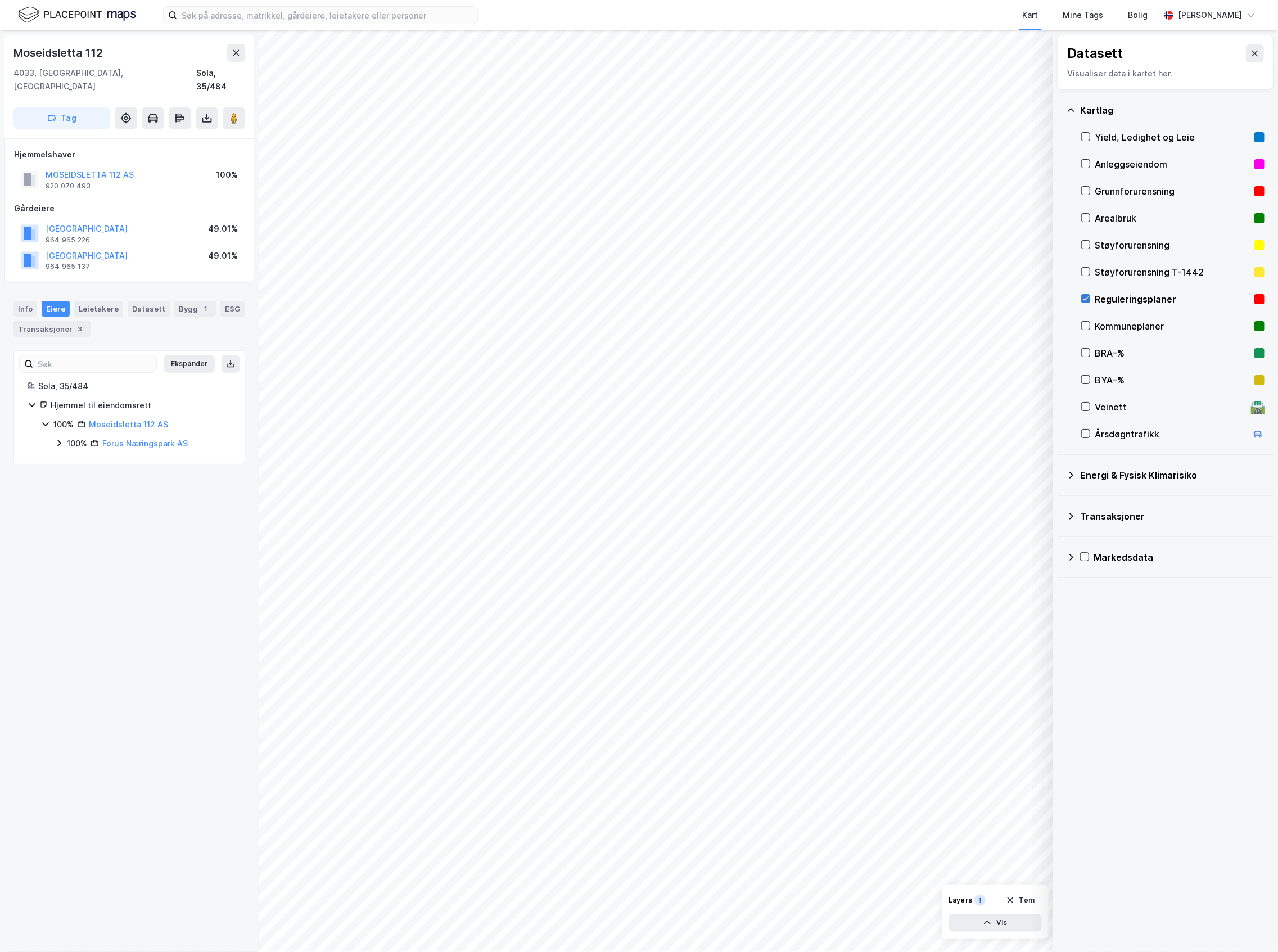
click at [1085, 296] on icon at bounding box center [1085, 299] width 8 height 8
click at [1246, 46] on button at bounding box center [1255, 53] width 18 height 18
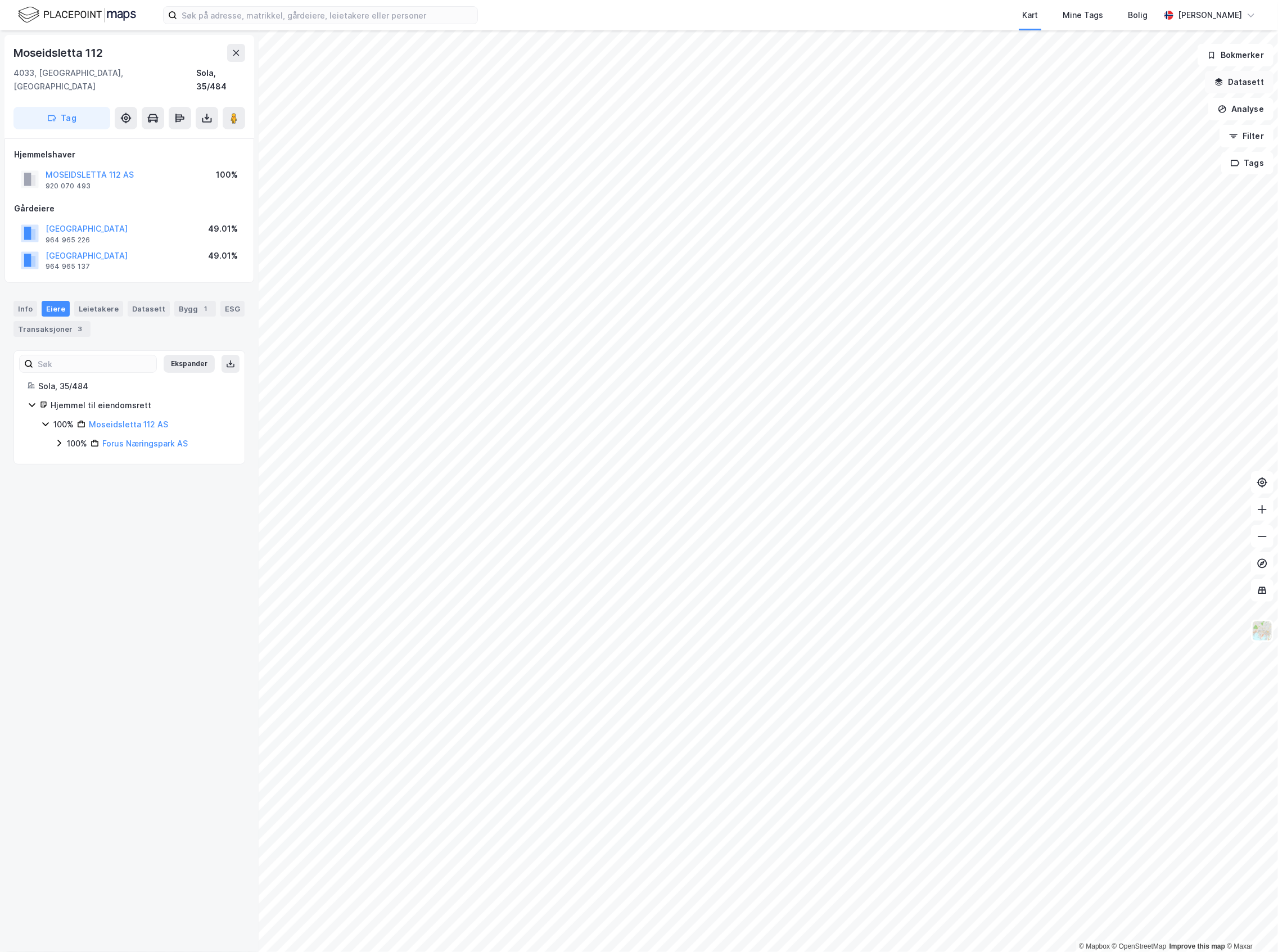
click at [1238, 82] on button "Datasett" at bounding box center [1238, 82] width 68 height 23
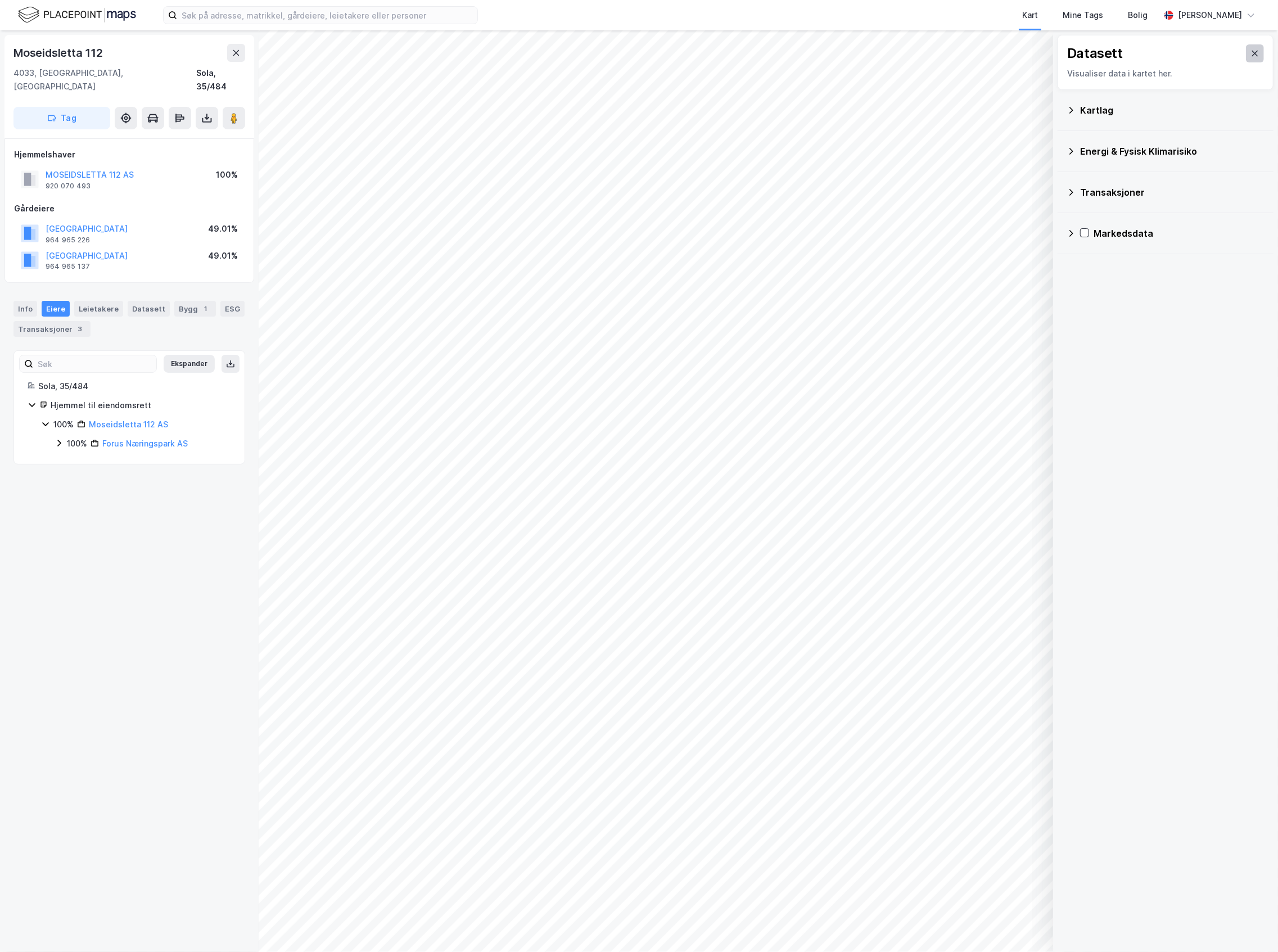
click at [1246, 56] on button at bounding box center [1255, 53] width 18 height 18
